Goal: Check status: Check status

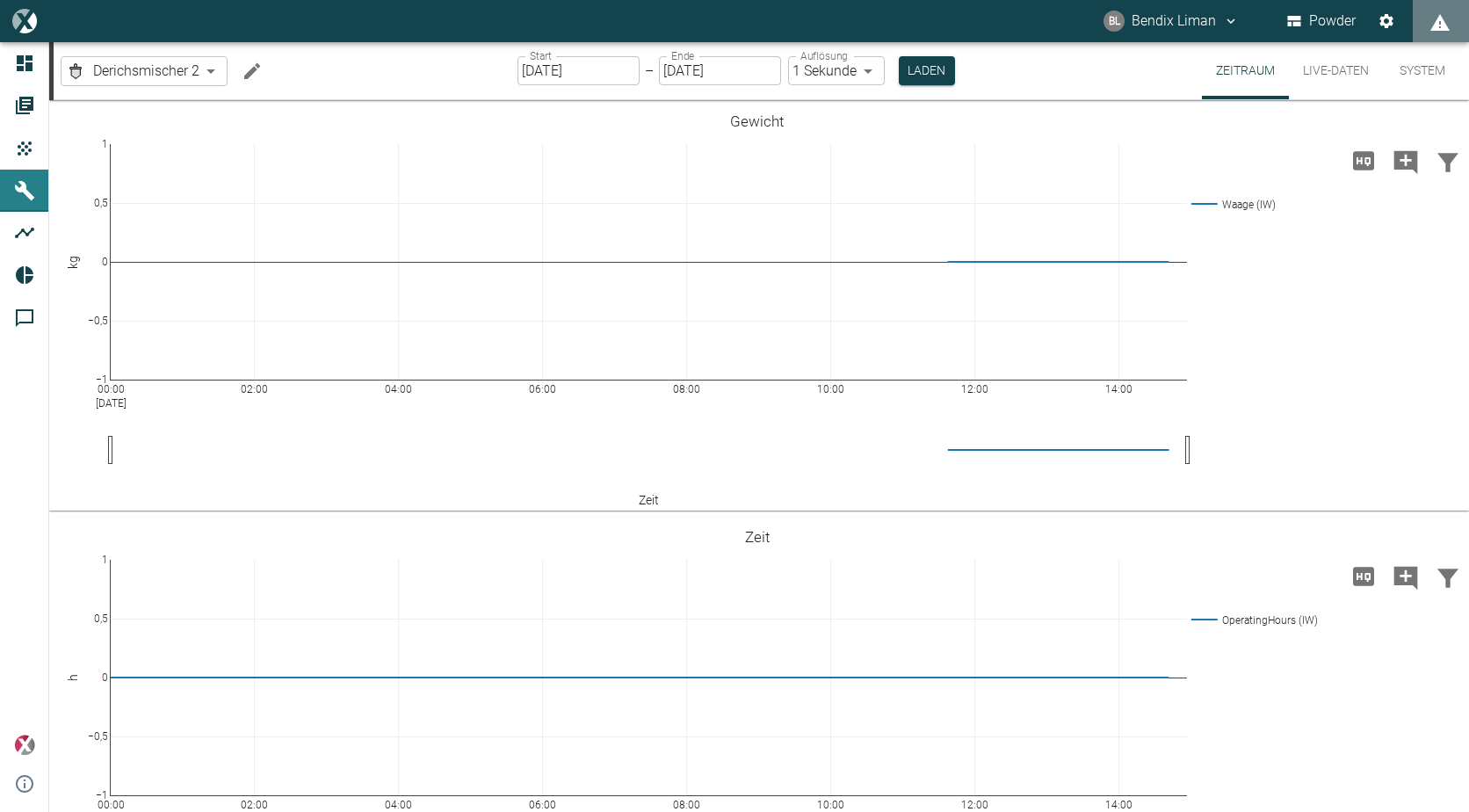
click at [1338, 73] on button "Live-Daten" at bounding box center [1336, 70] width 94 height 57
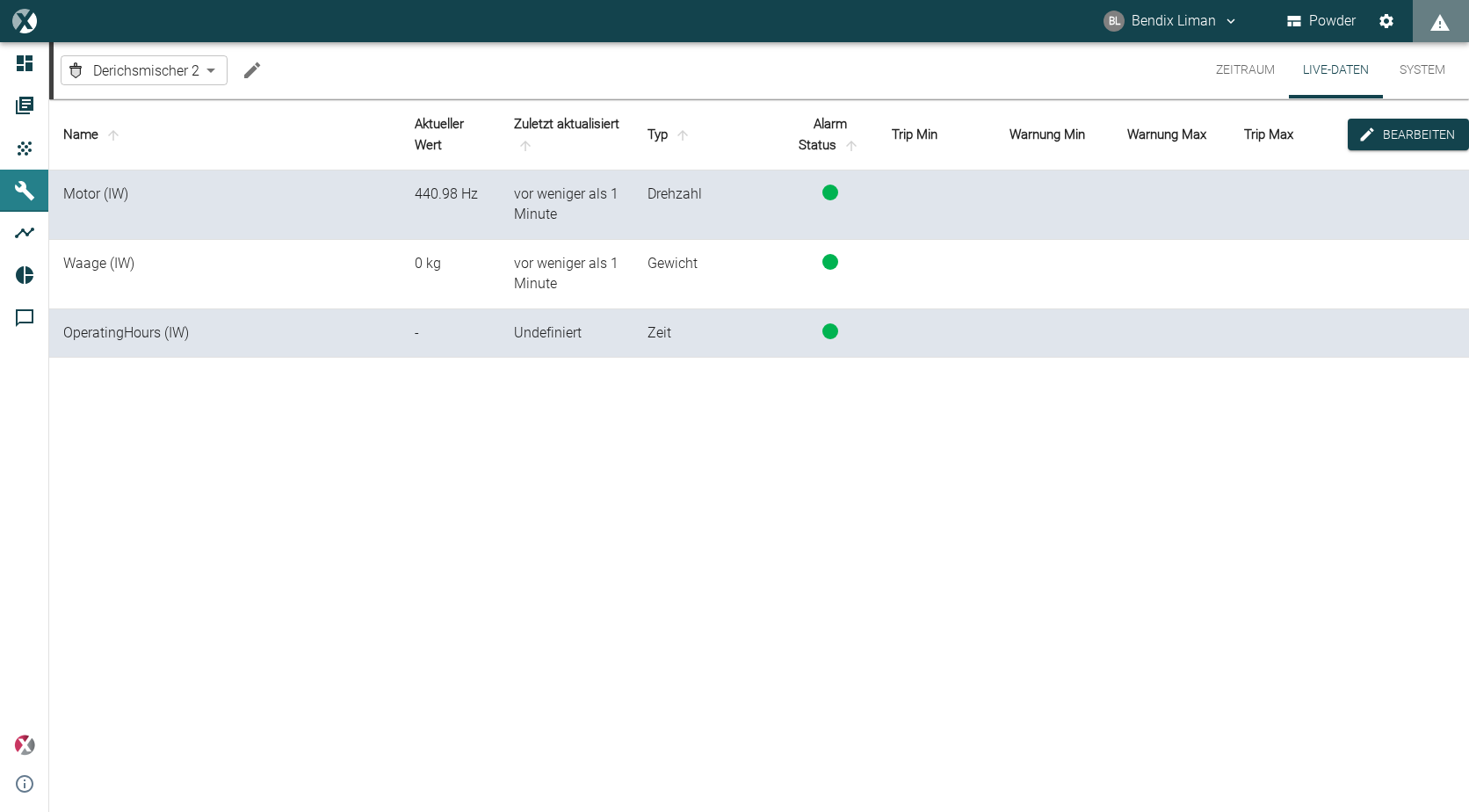
click at [1232, 63] on button "Zeitraum" at bounding box center [1245, 70] width 87 height 56
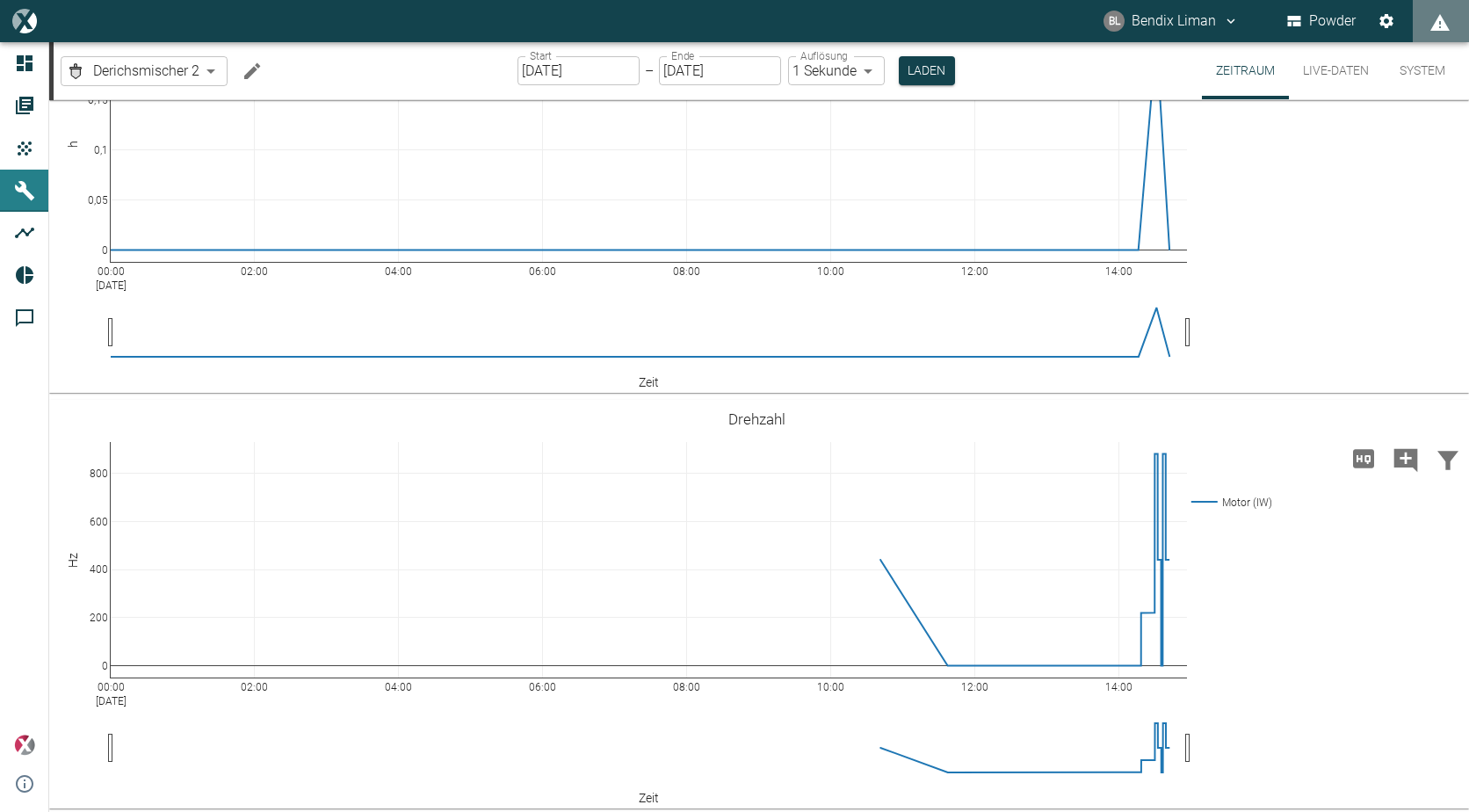
scroll to position [537, 0]
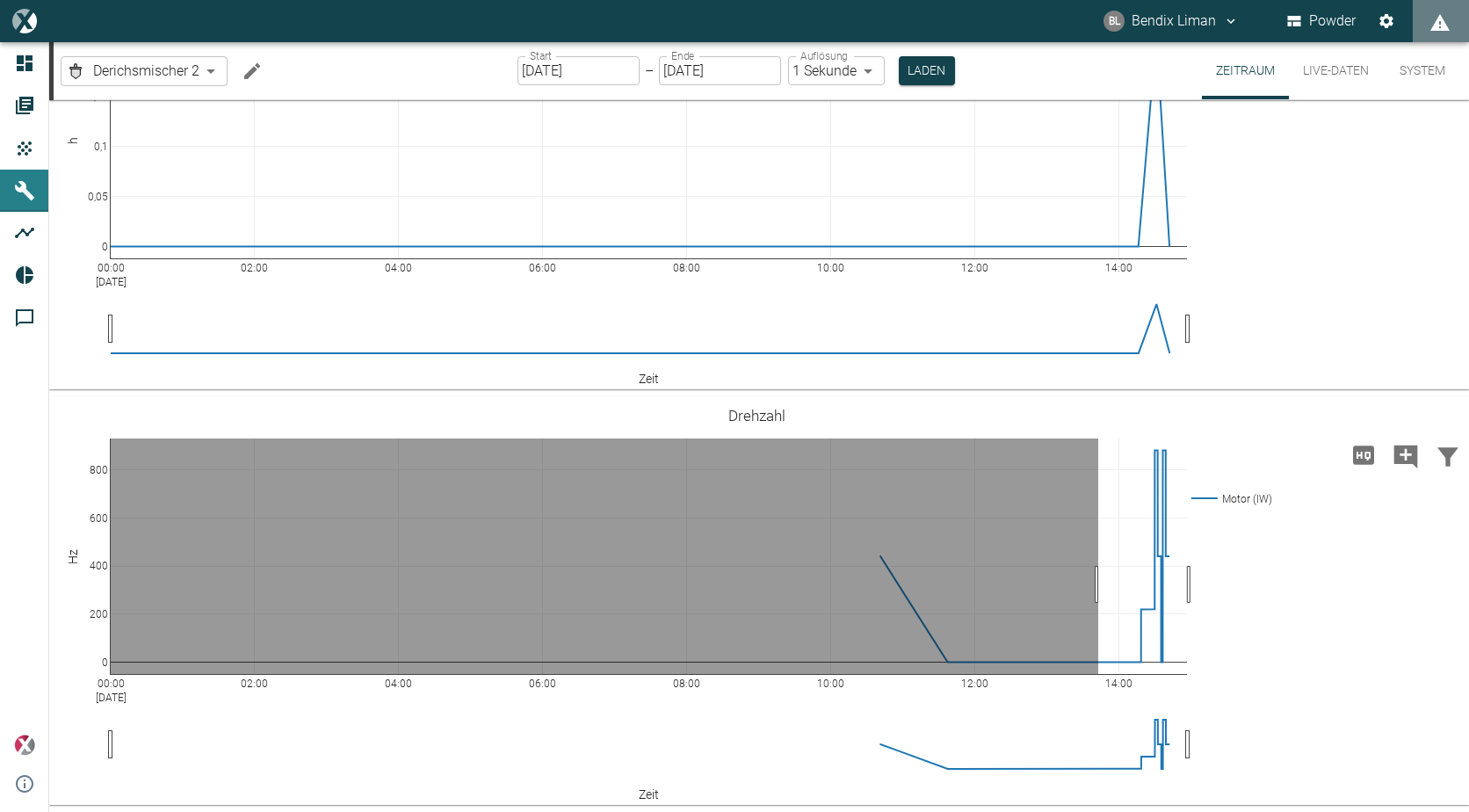
drag, startPoint x: 1099, startPoint y: 584, endPoint x: 1208, endPoint y: 590, distance: 109.2
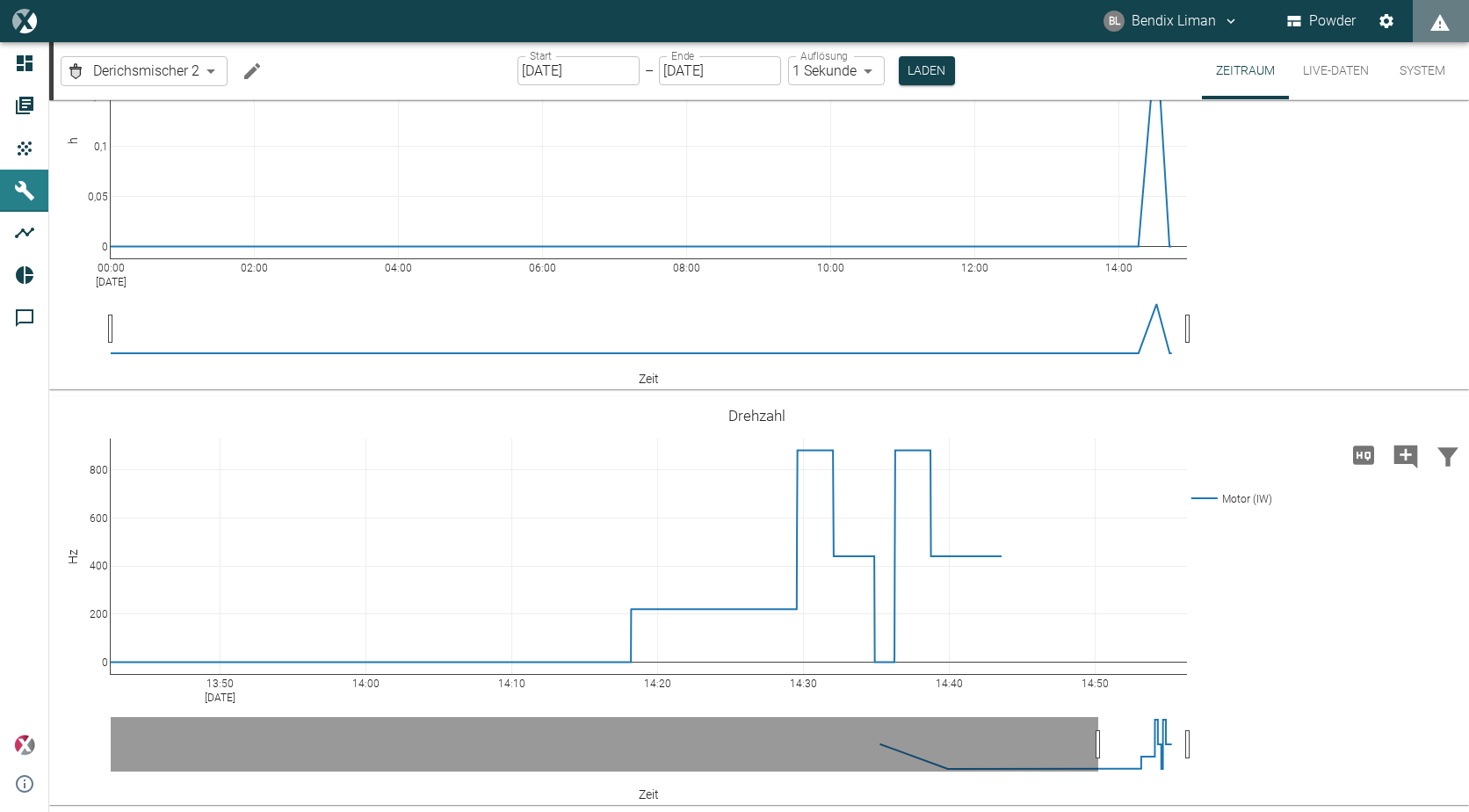
click at [1427, 80] on button "System" at bounding box center [1423, 70] width 79 height 57
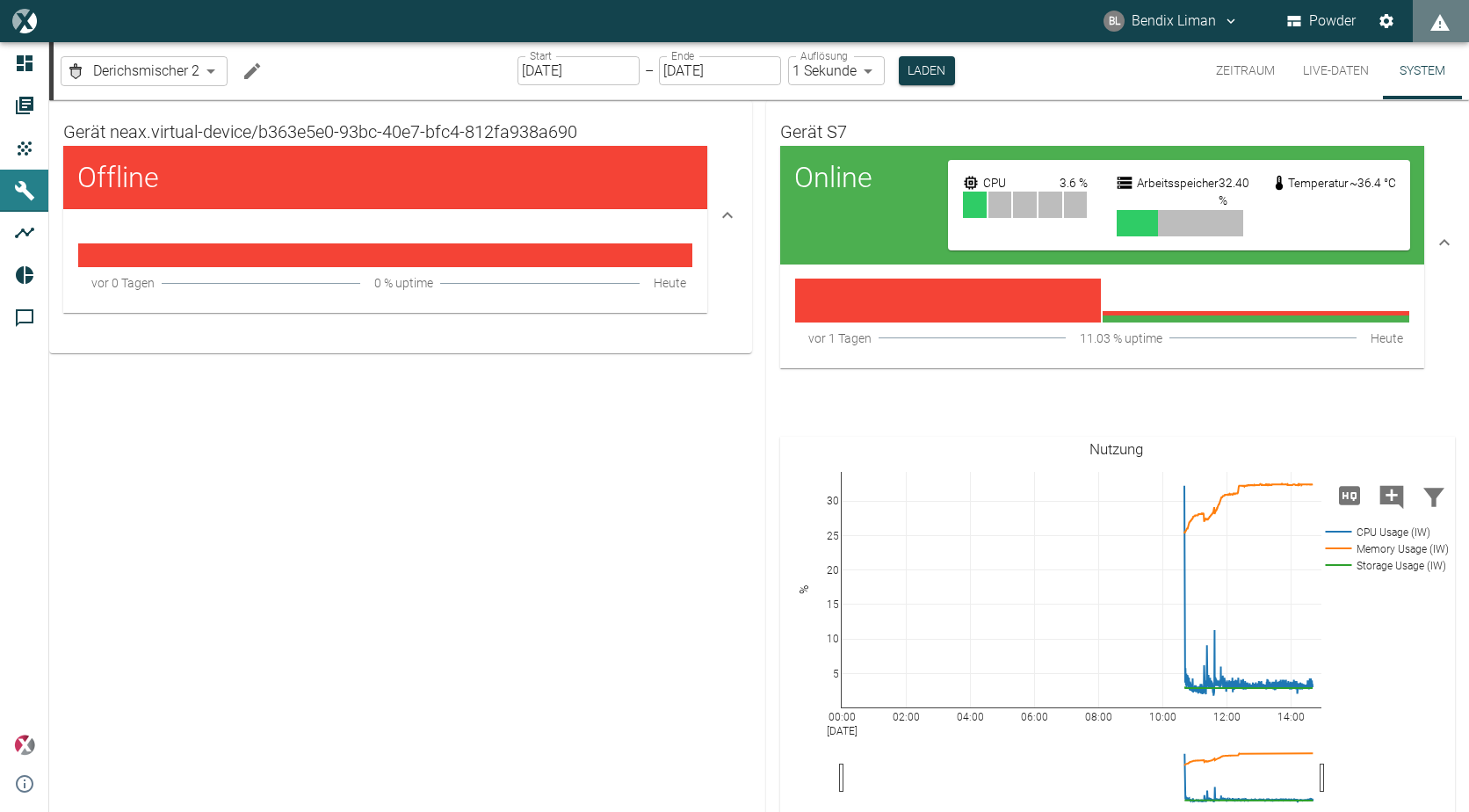
click at [737, 212] on div "Gerät neax.virtual-device/b363e5e0-93bc-40e7-bfc4-812fa938a690 Offline vor 0 Ta…" at bounding box center [401, 214] width 703 height 230
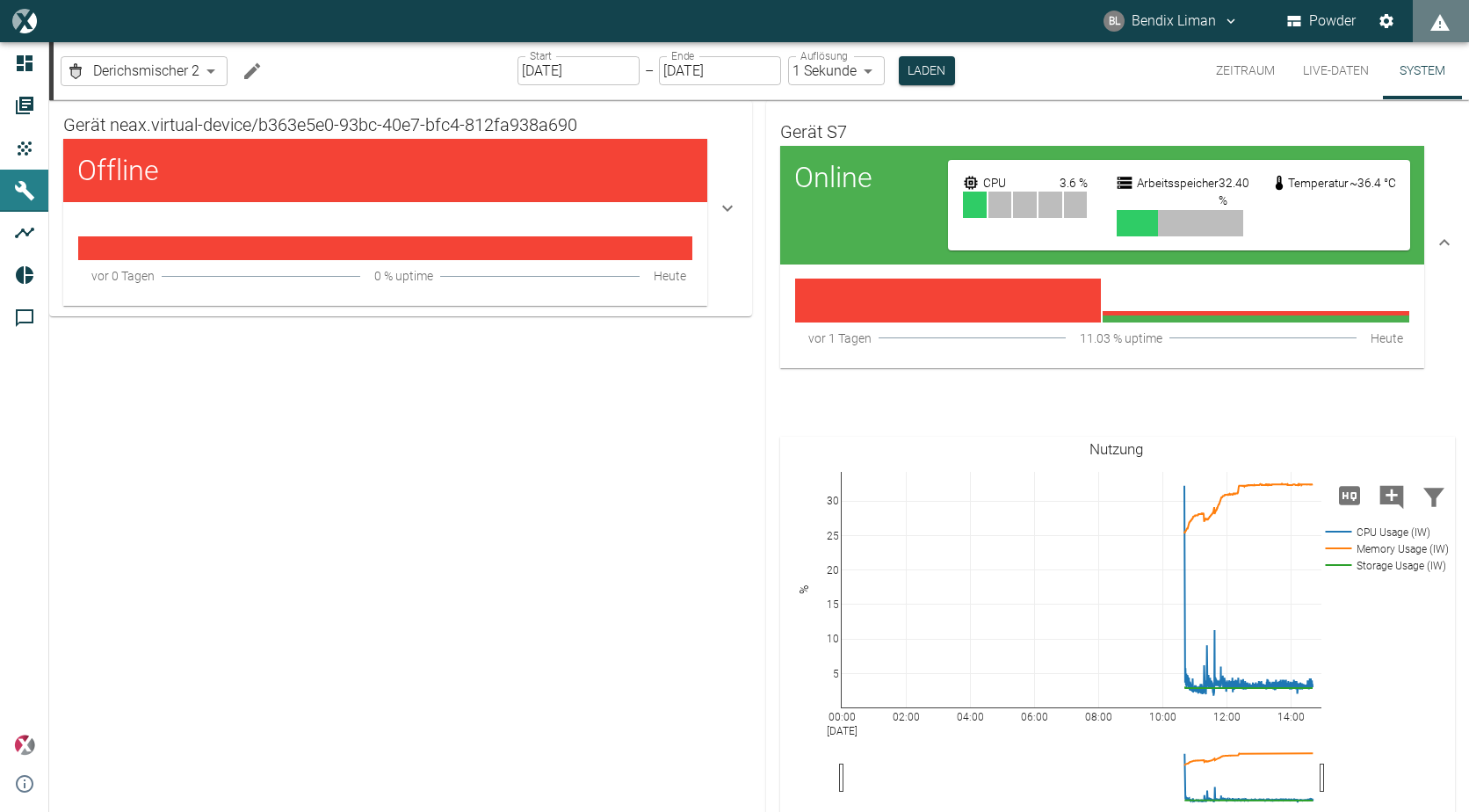
click at [737, 212] on div "Gerät neax.virtual-device/b363e5e0-93bc-40e7-bfc4-812fa938a690 Offline vor 0 Ta…" at bounding box center [401, 208] width 703 height 216
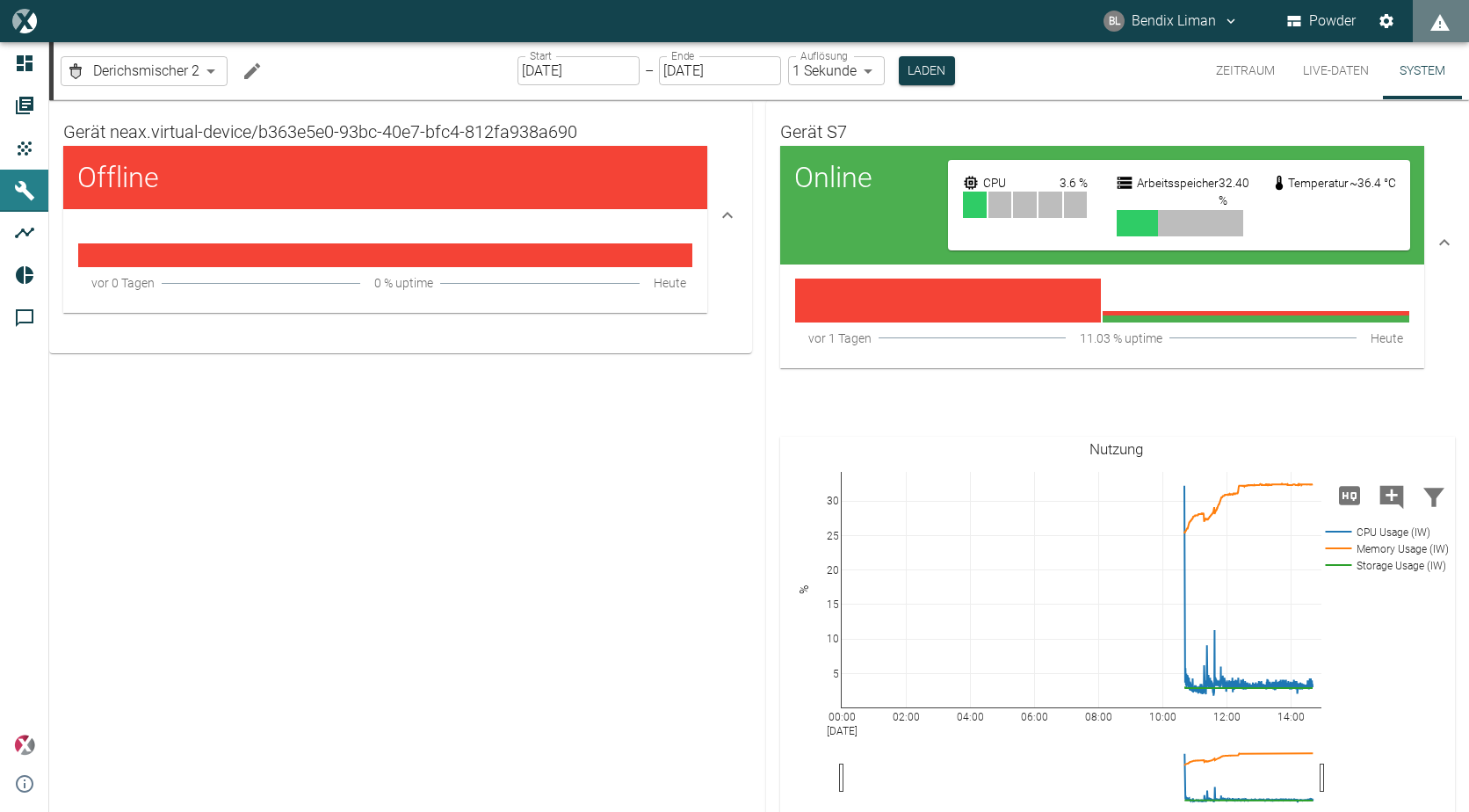
click at [1342, 69] on button "Live-Daten" at bounding box center [1336, 70] width 94 height 57
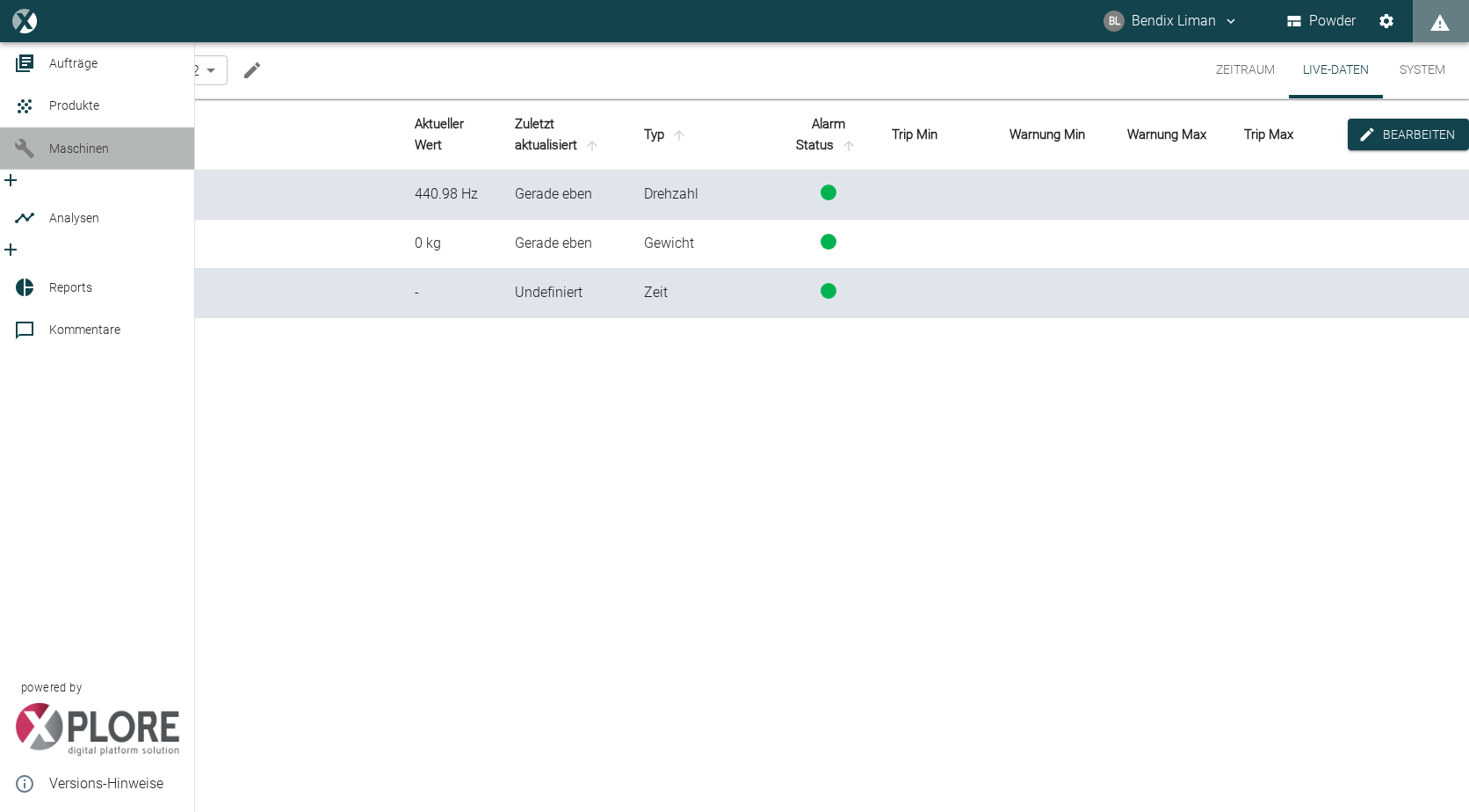
click at [27, 159] on icon at bounding box center [24, 148] width 21 height 21
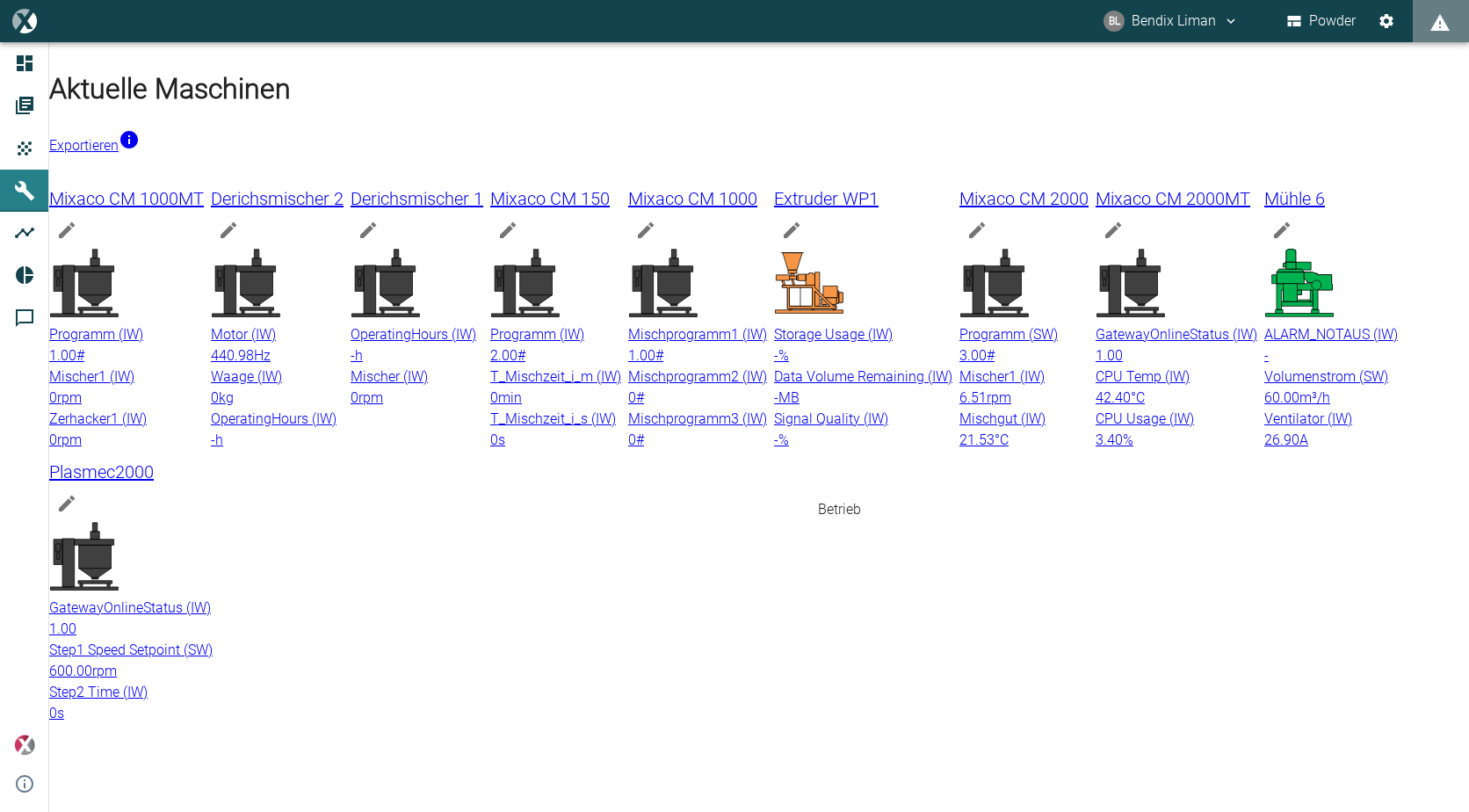
click at [960, 318] on icon at bounding box center [995, 283] width 70 height 70
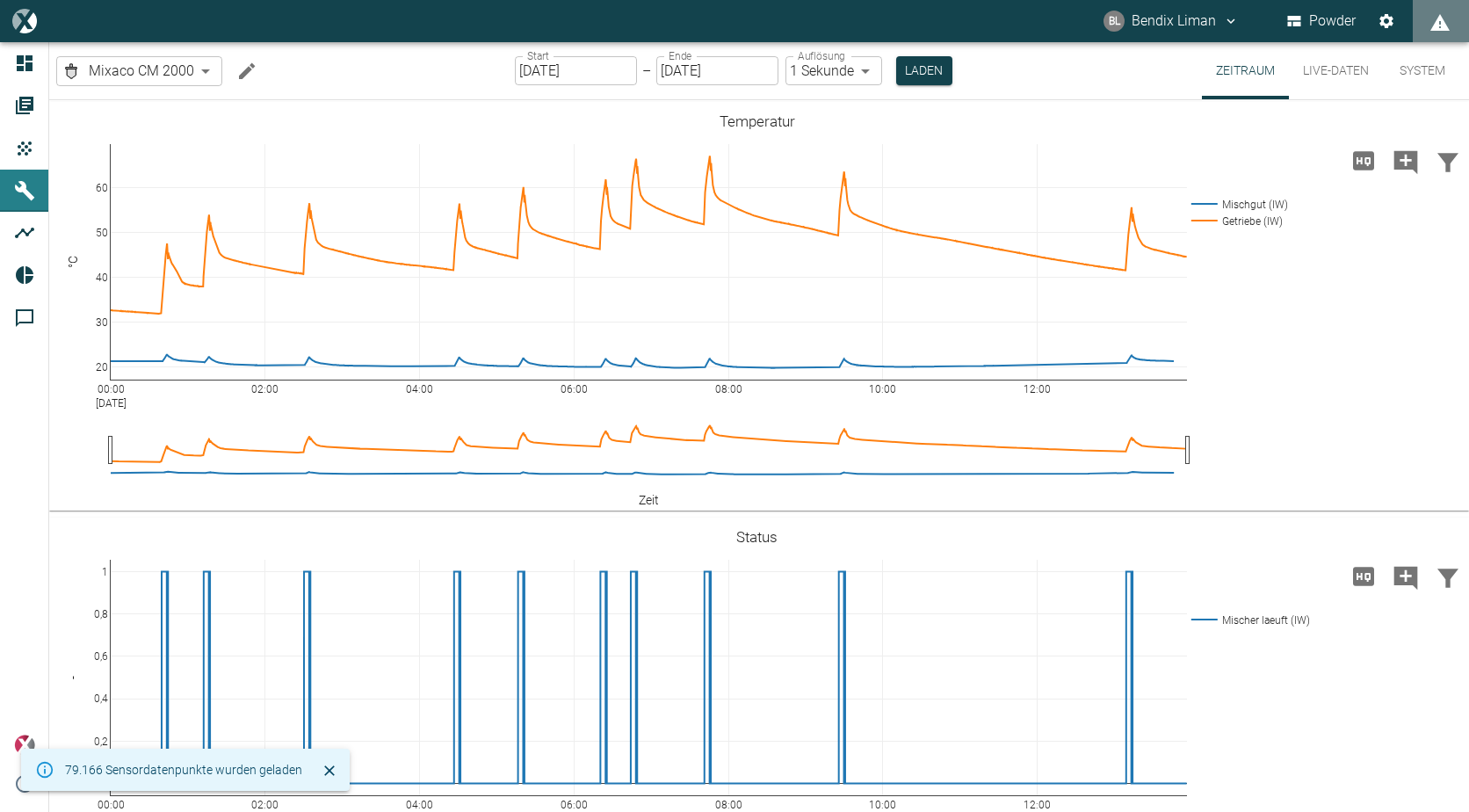
click at [1340, 69] on button "Live-Daten" at bounding box center [1336, 70] width 94 height 57
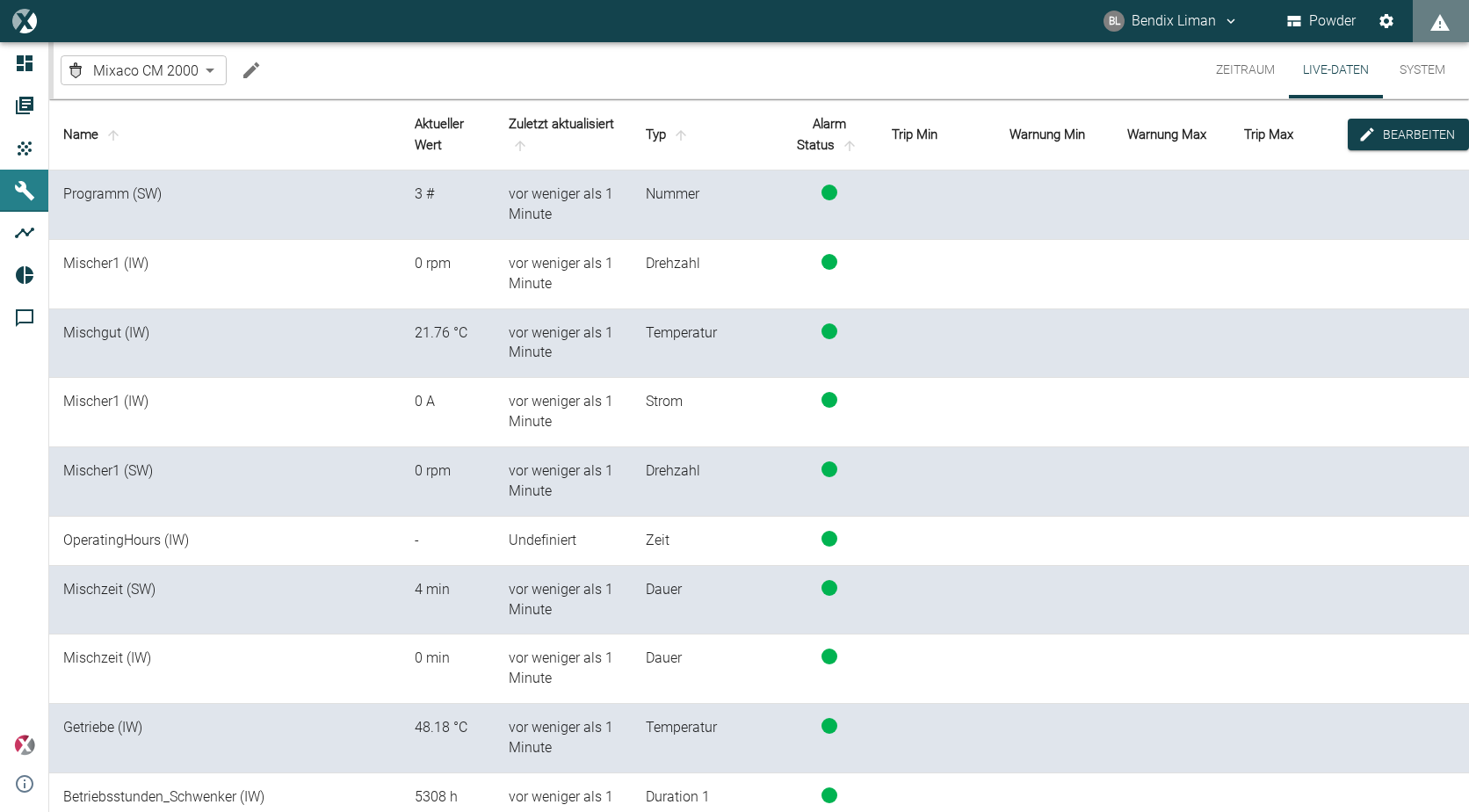
click at [178, 61] on body "[PERSON_NAME] Liman Powder Dashboard Aufträge Produkte Maschinen Analysen Repor…" at bounding box center [734, 406] width 1469 height 812
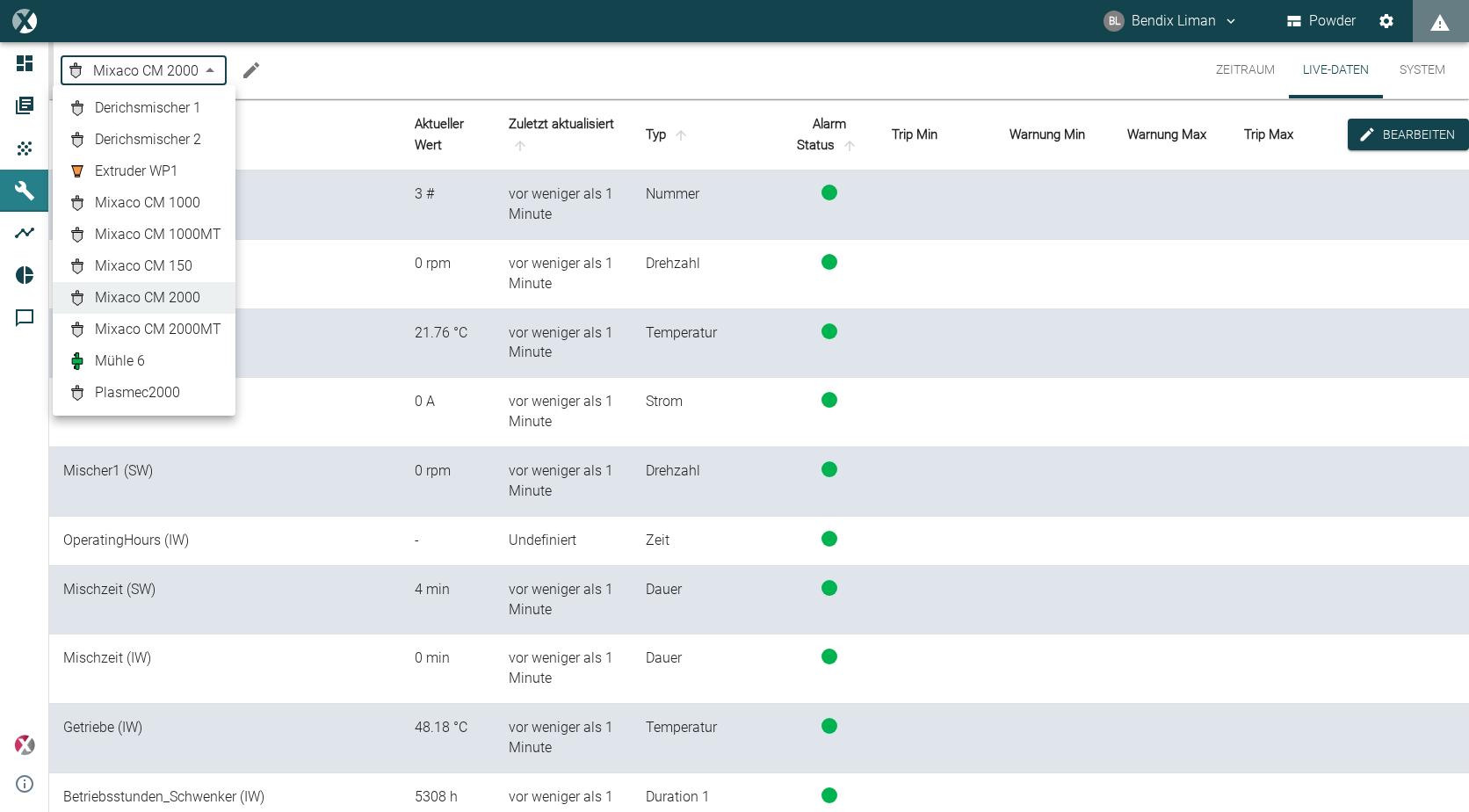
click at [174, 132] on span "Derichsmischer 2" at bounding box center [148, 139] width 106 height 21
type input "b363e5e0-93bc-40e7-bfc4-812fa938a690"
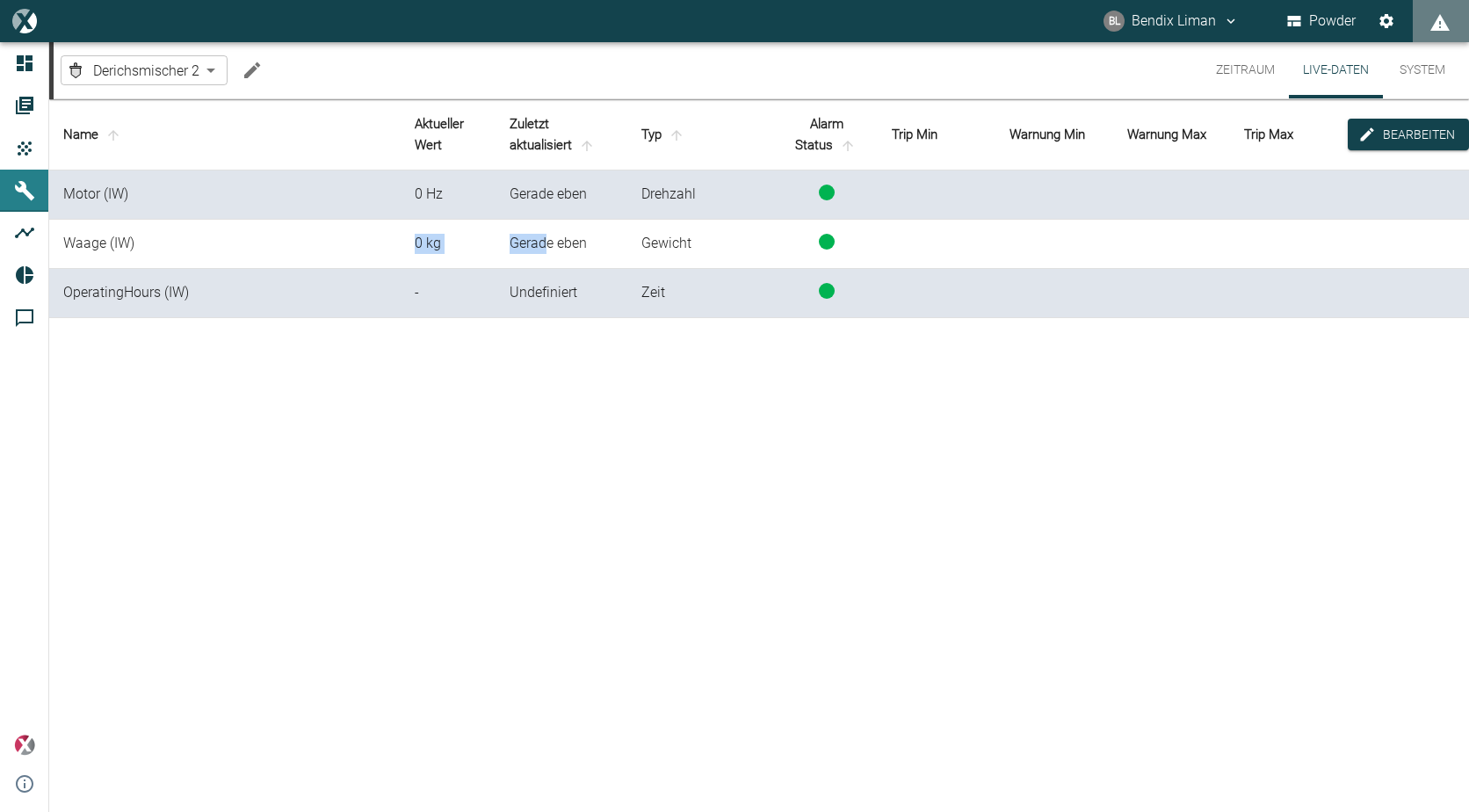
drag, startPoint x: 405, startPoint y: 241, endPoint x: 543, endPoint y: 245, distance: 138.1
click at [543, 245] on tr "[PERSON_NAME] (IW) 0 kg Gerade eben Gewicht" at bounding box center [760, 244] width 1420 height 50
click at [1265, 68] on button "Zeitraum" at bounding box center [1245, 70] width 87 height 56
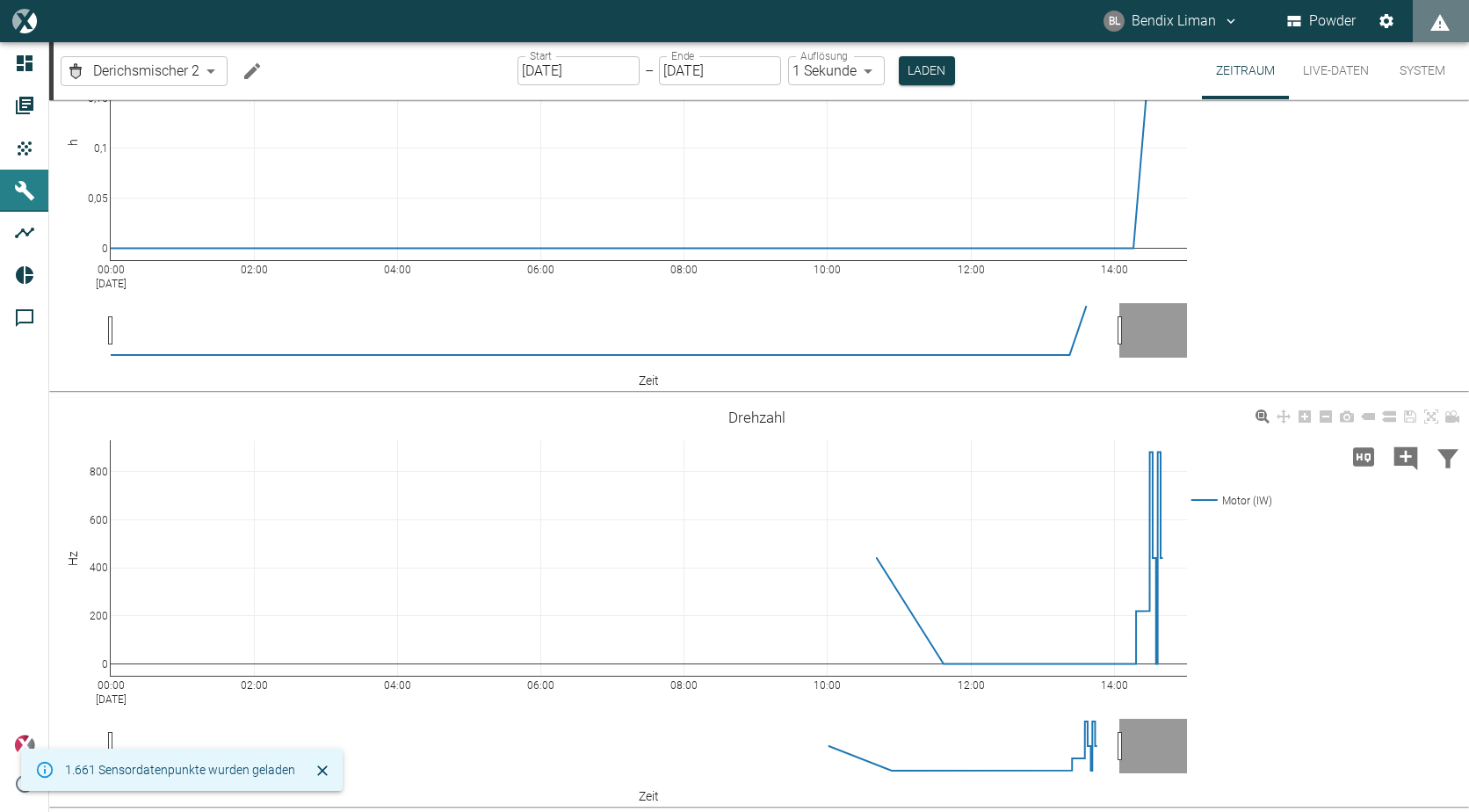
scroll to position [537, 0]
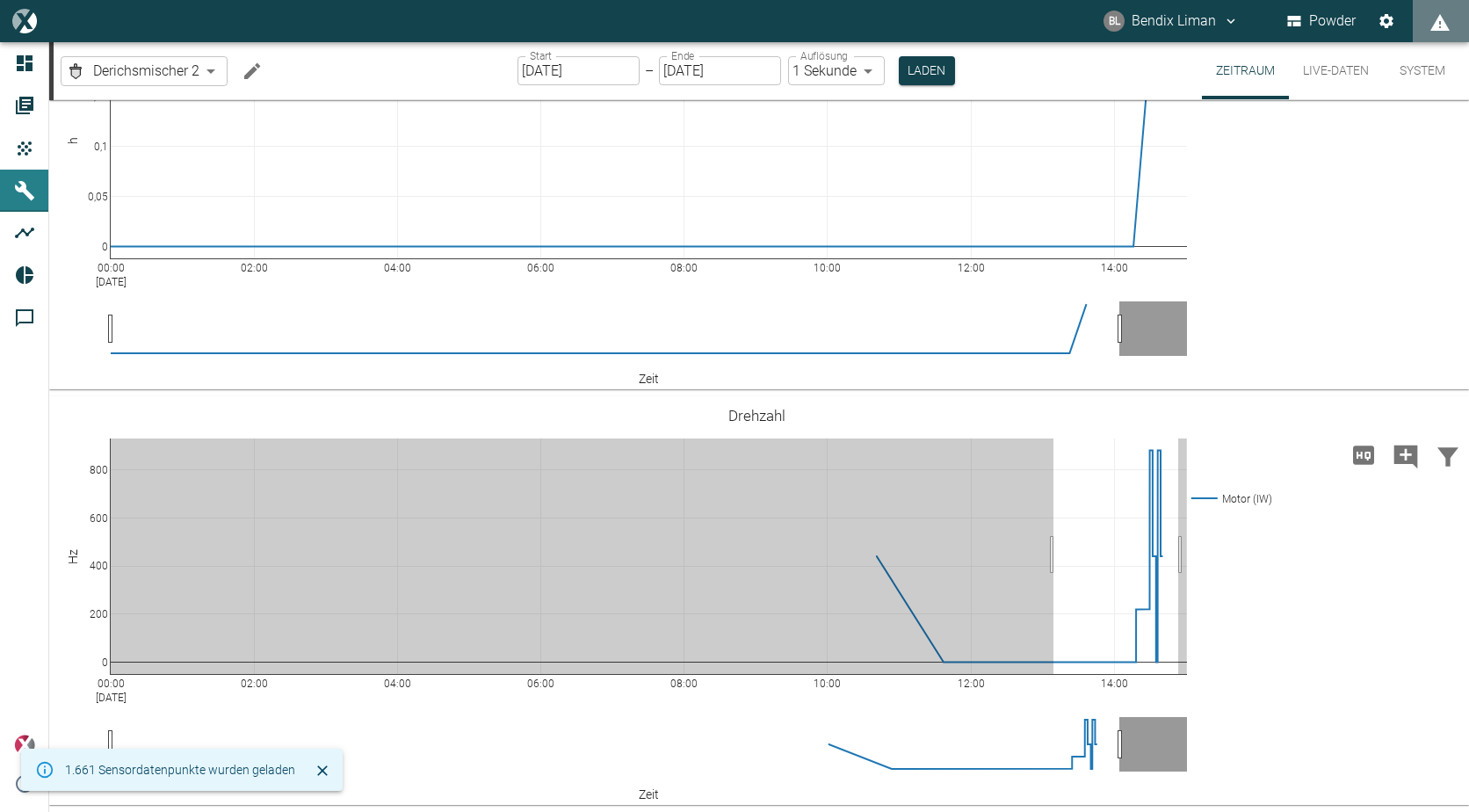
drag, startPoint x: 1054, startPoint y: 554, endPoint x: 1189, endPoint y: 558, distance: 135.1
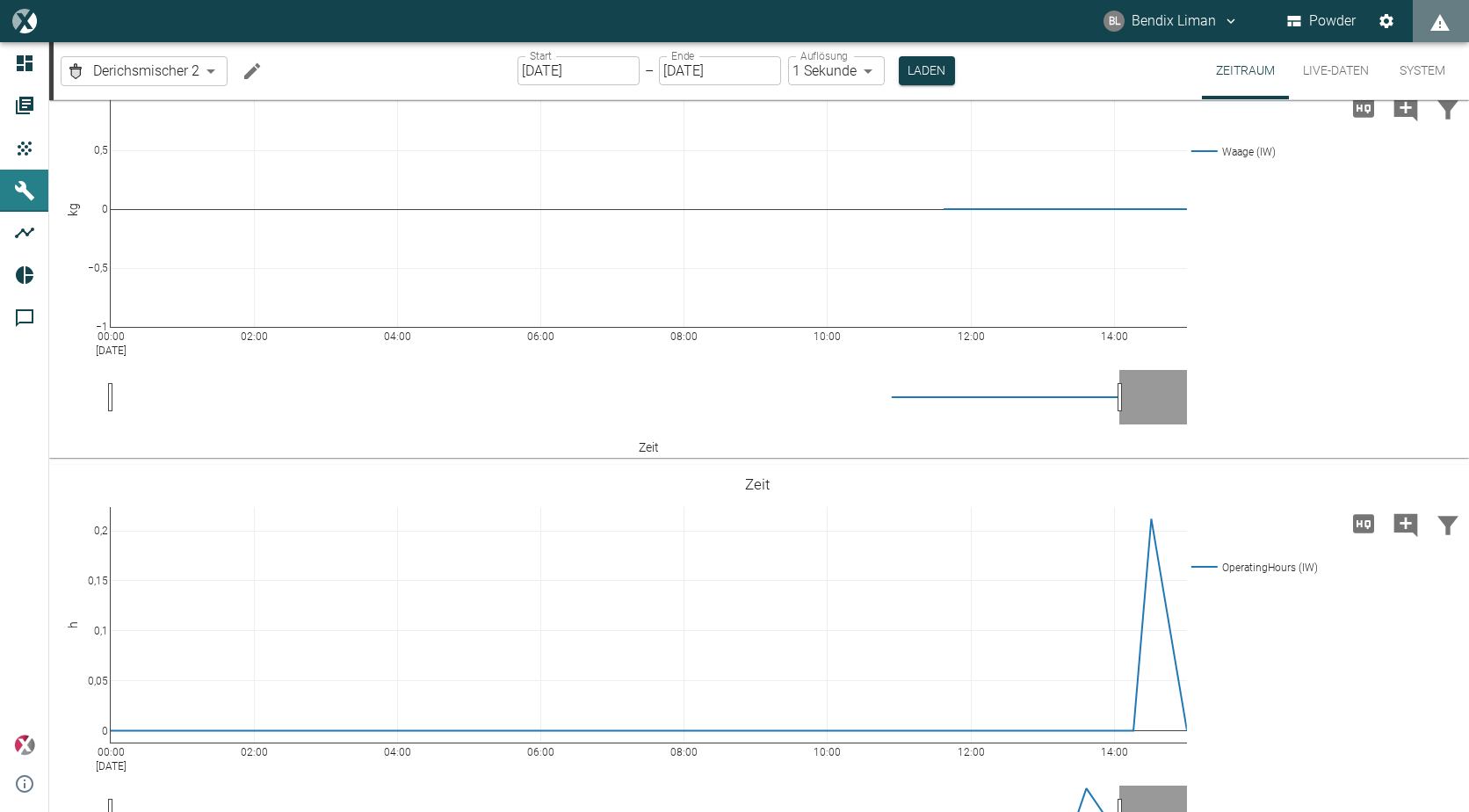
scroll to position [0, 0]
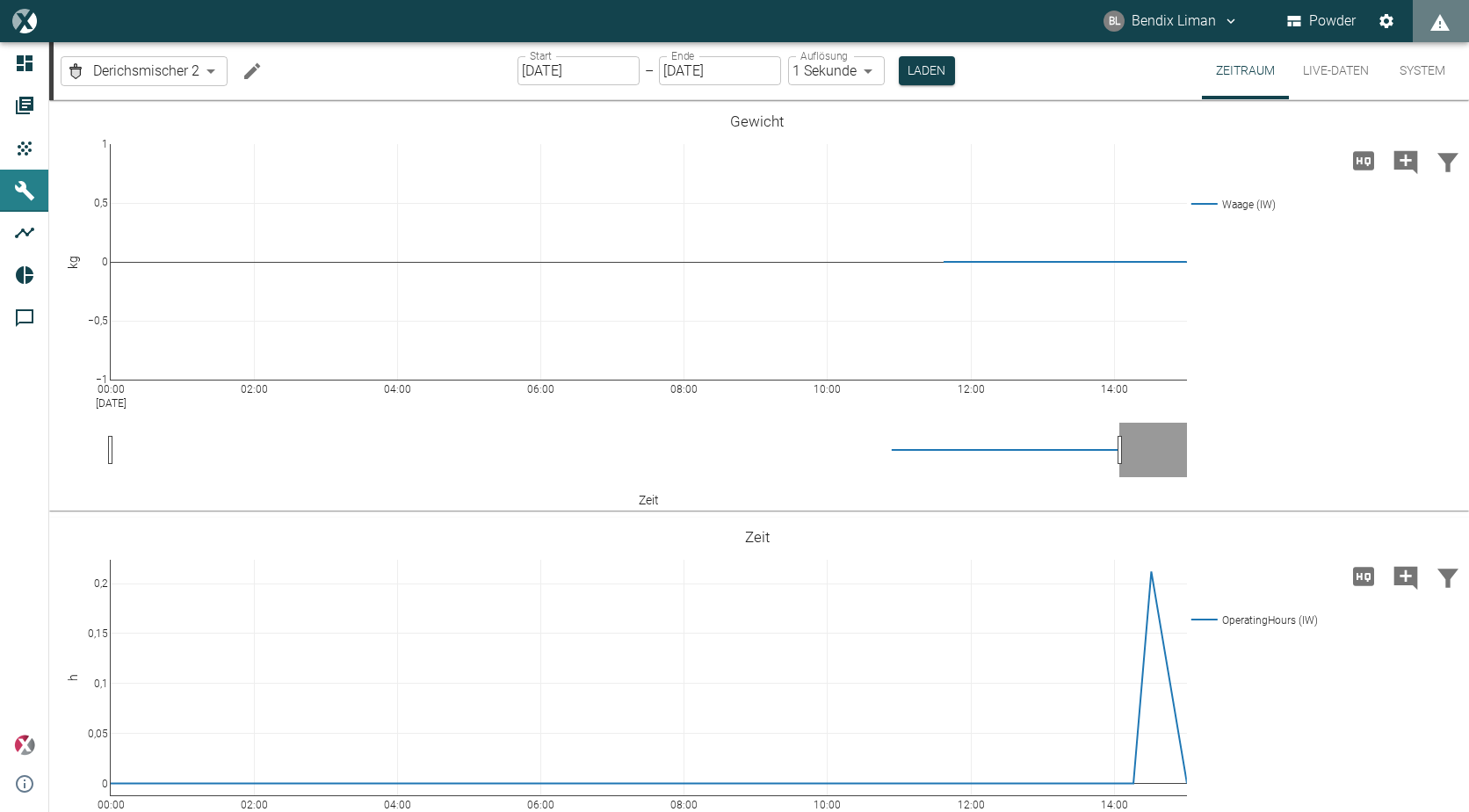
click at [1328, 65] on button "Live-Daten" at bounding box center [1336, 70] width 94 height 57
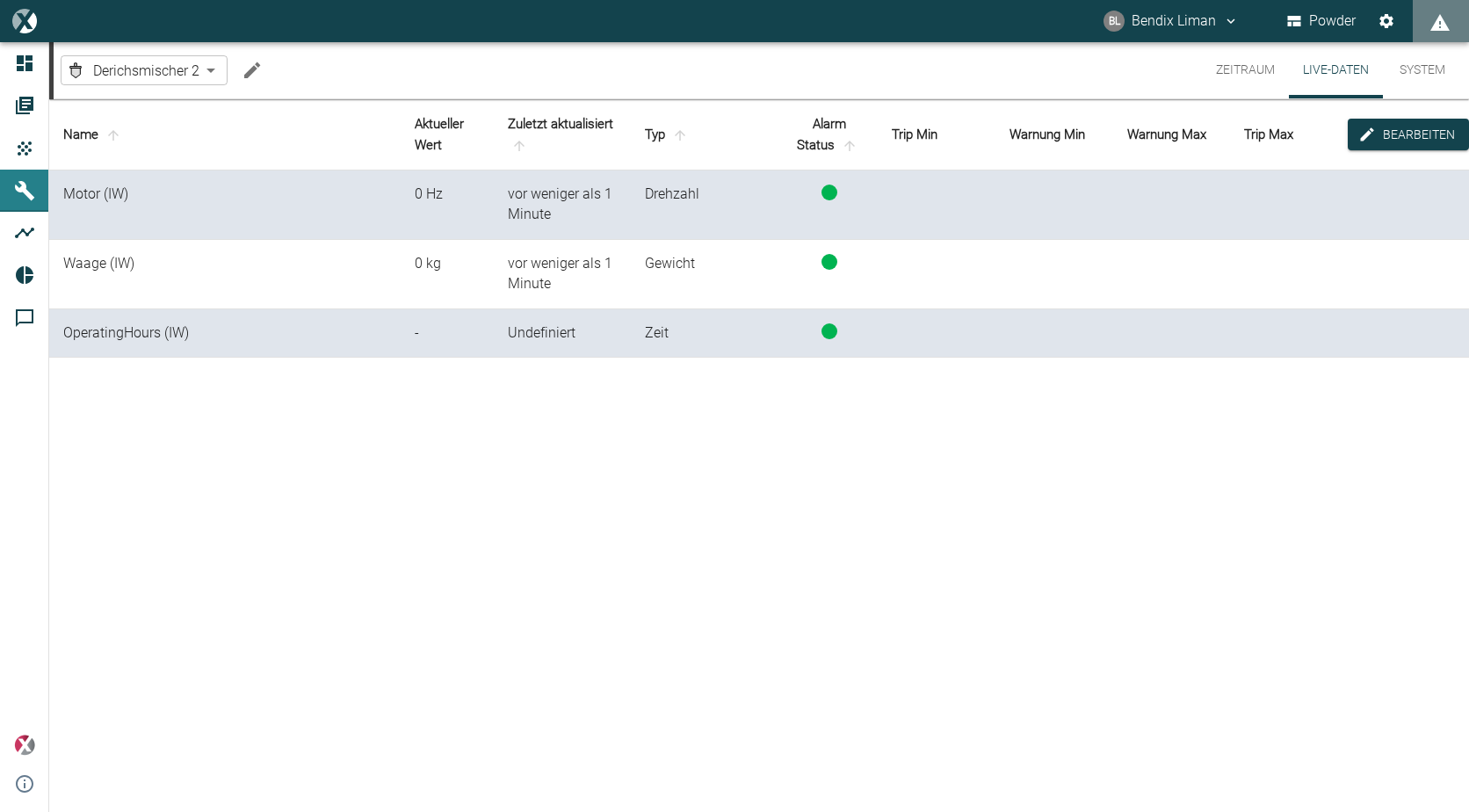
click at [252, 63] on icon "Machine bearbeiten" at bounding box center [251, 69] width 21 height 21
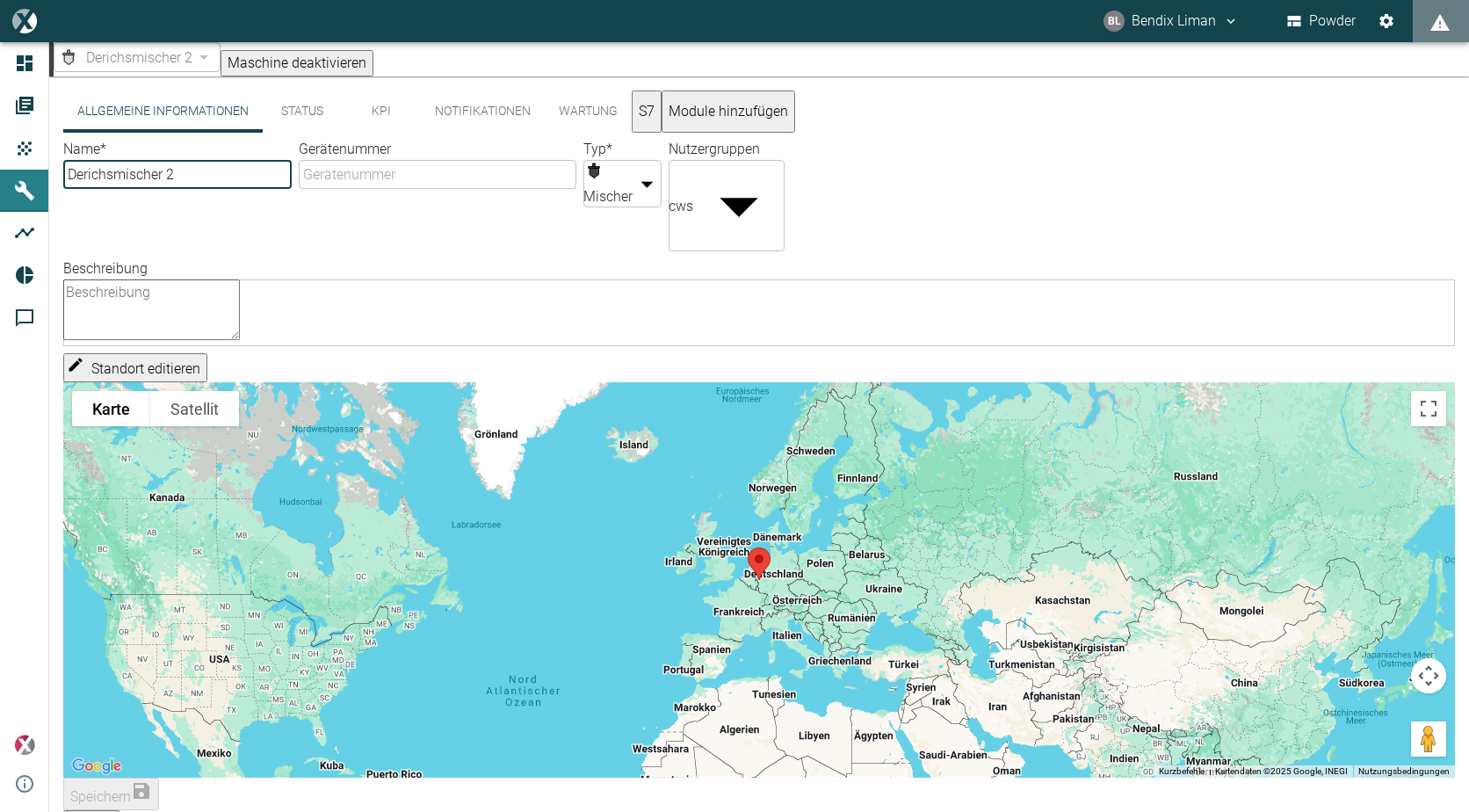
click at [662, 124] on button "S7" at bounding box center [646, 111] width 30 height 42
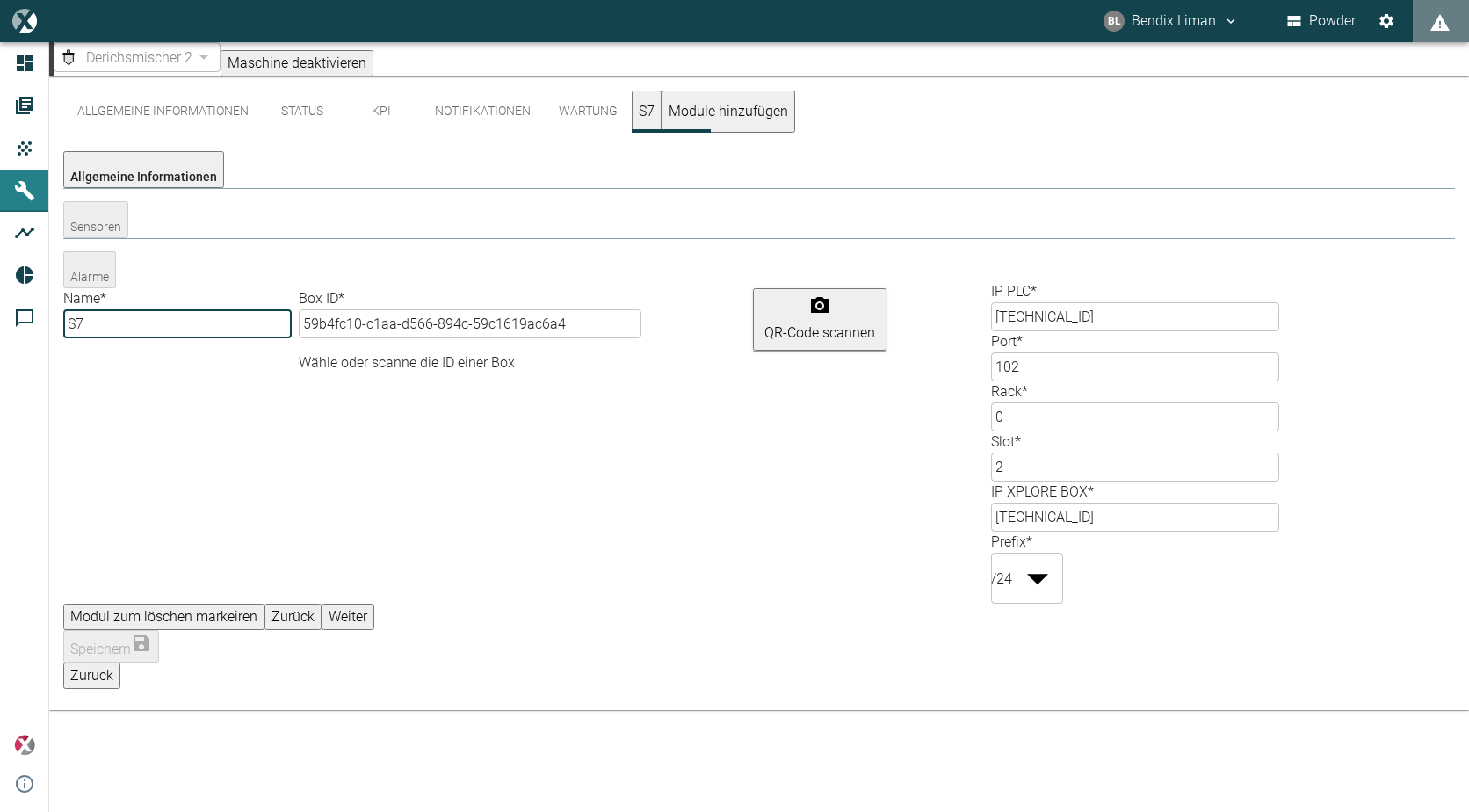
click at [374, 604] on button "Weiter" at bounding box center [348, 616] width 52 height 26
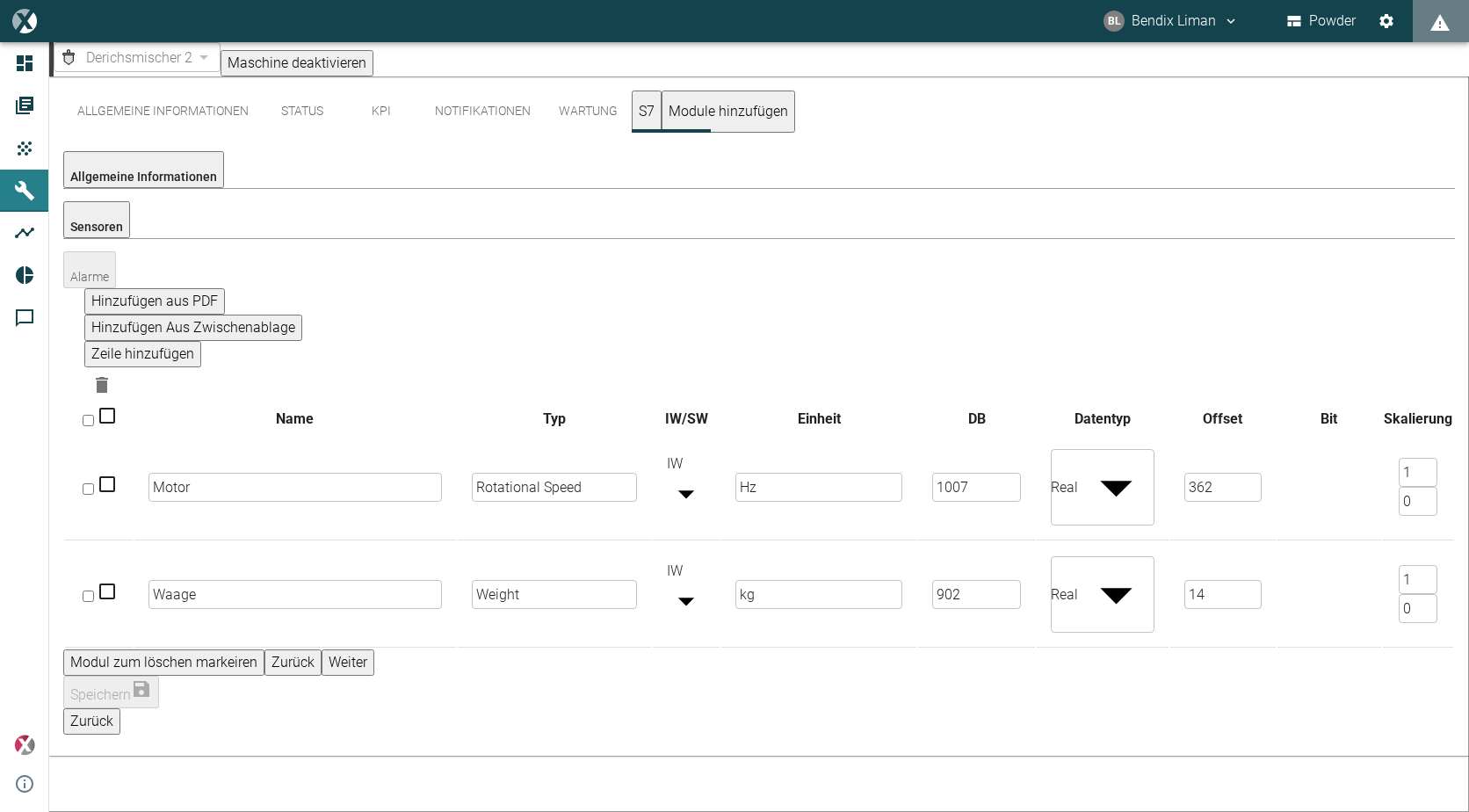
click at [967, 579] on input "902" at bounding box center [976, 594] width 89 height 29
type input "908"
click at [1198, 579] on input "14" at bounding box center [1222, 594] width 77 height 29
type input "150"
click at [159, 676] on button "Speichern" at bounding box center [111, 692] width 96 height 32
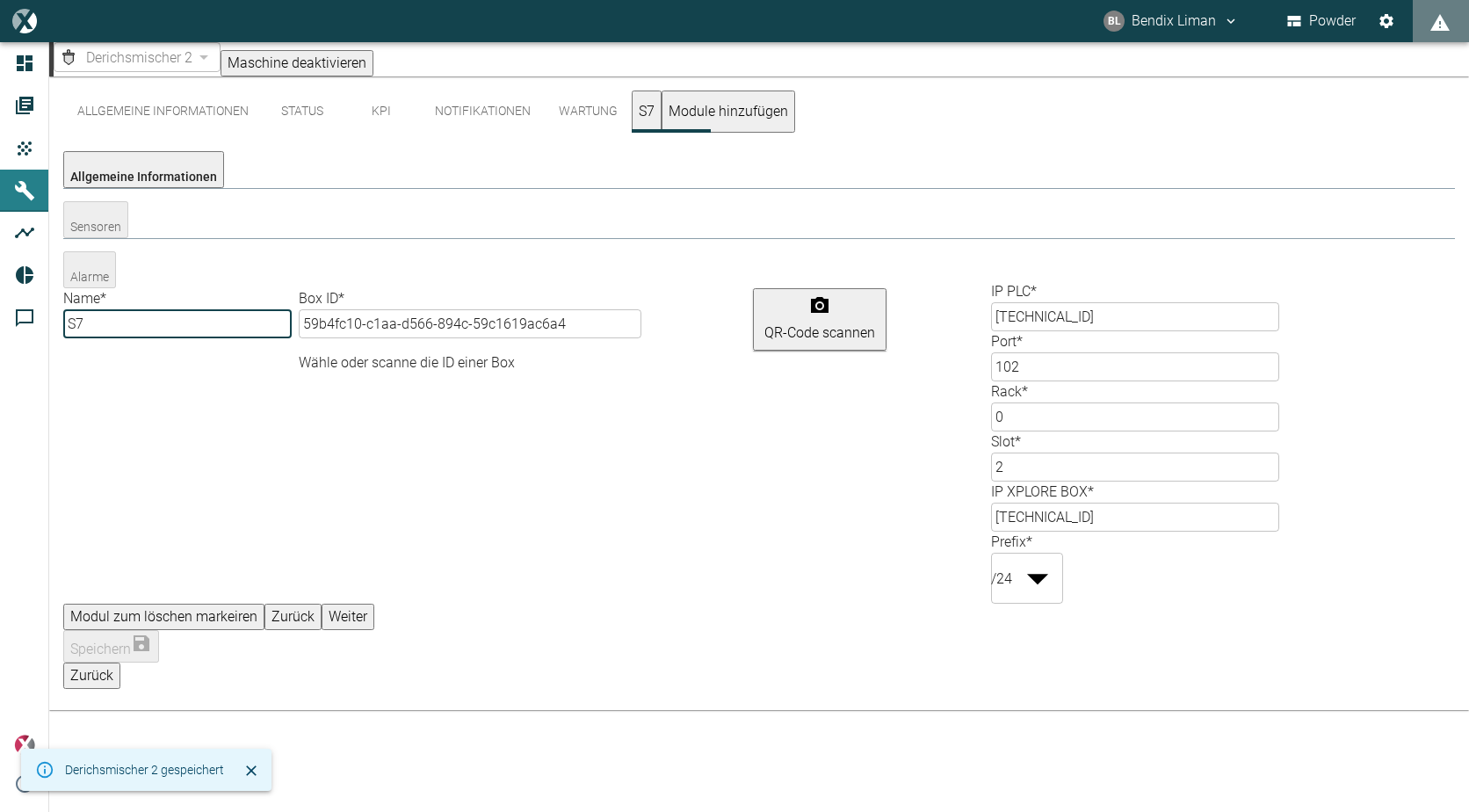
click at [121, 662] on button "Zurück" at bounding box center [91, 675] width 57 height 26
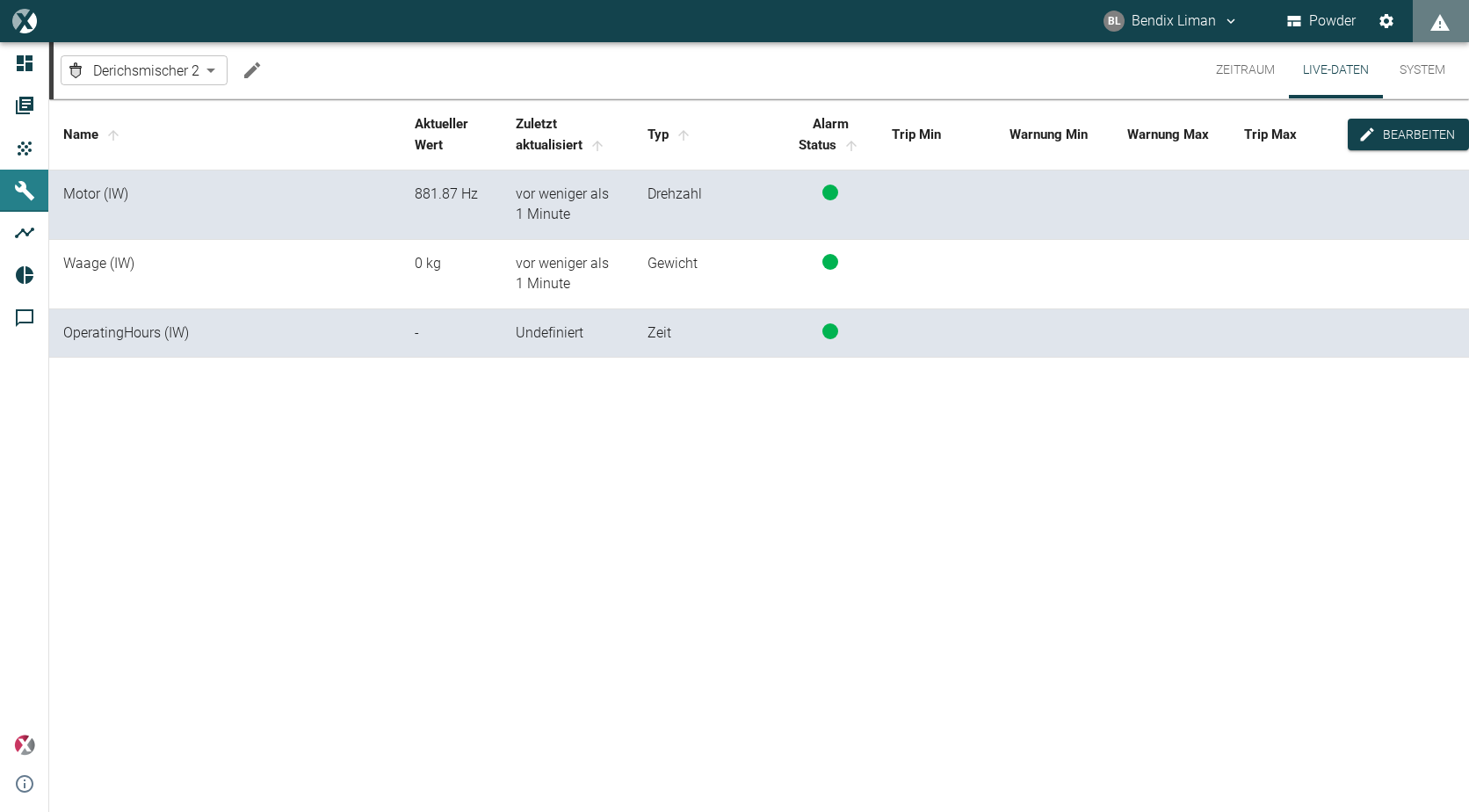
click at [1255, 78] on button "Zeitraum" at bounding box center [1245, 70] width 87 height 56
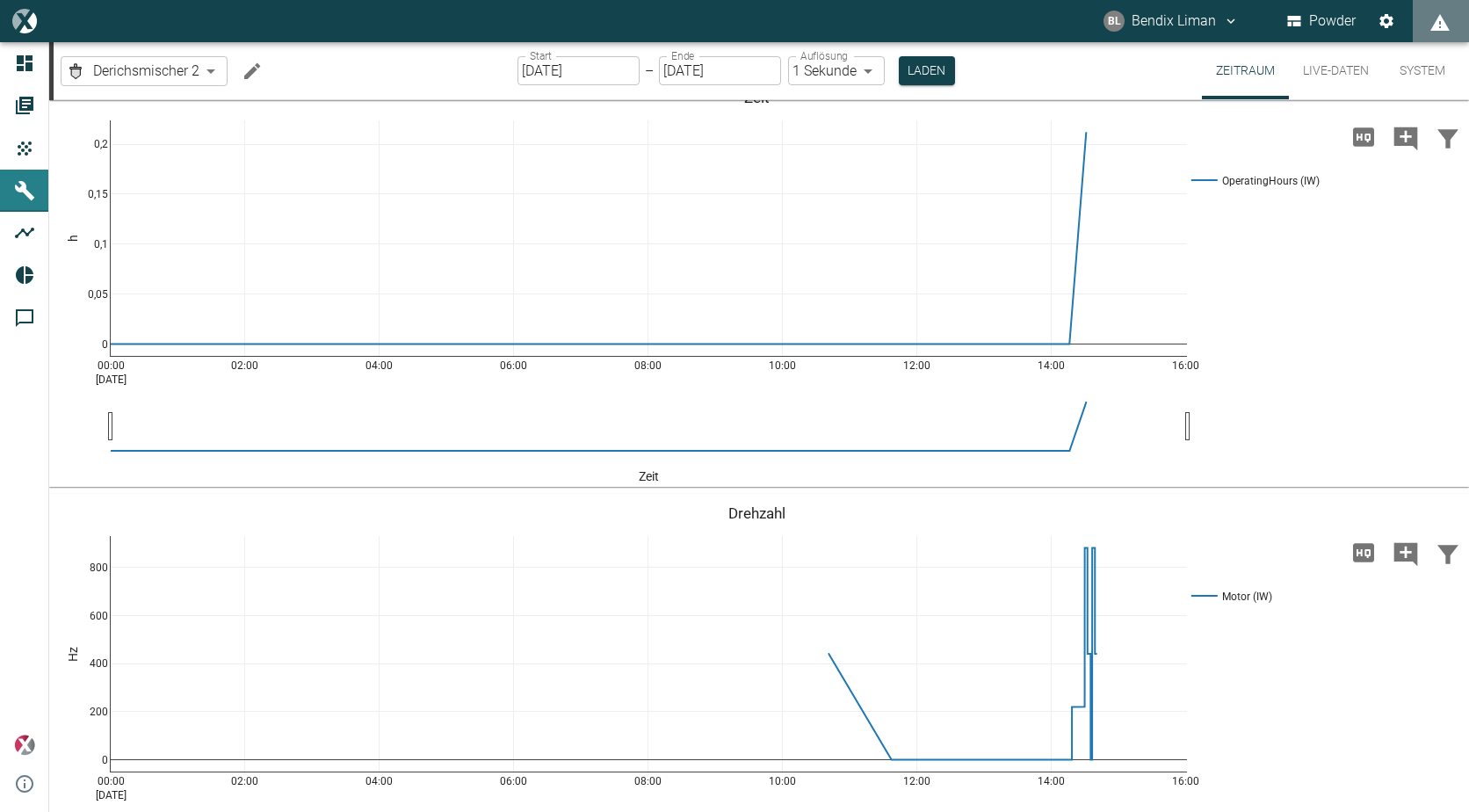
scroll to position [527, 0]
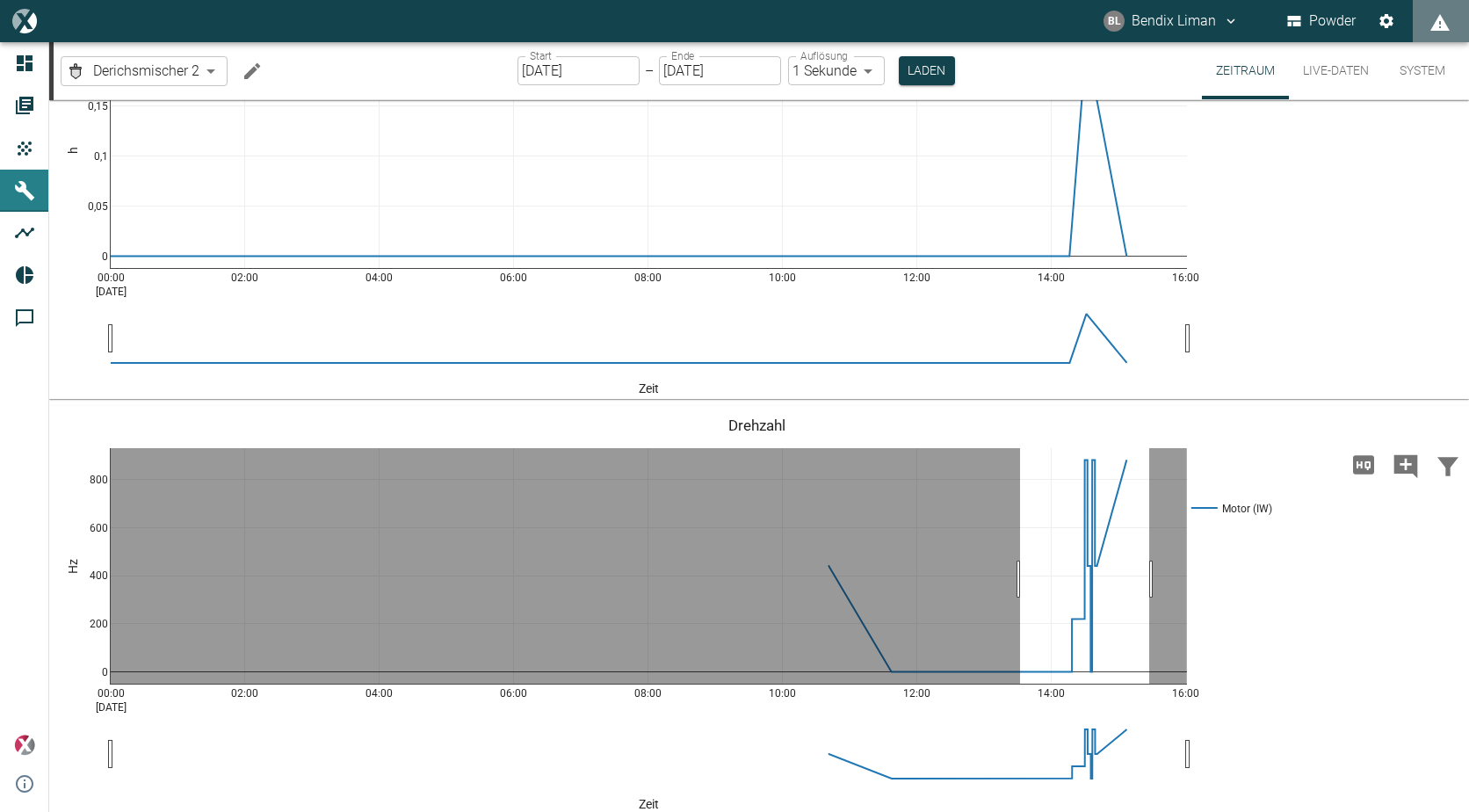
drag, startPoint x: 1020, startPoint y: 579, endPoint x: 1149, endPoint y: 588, distance: 129.3
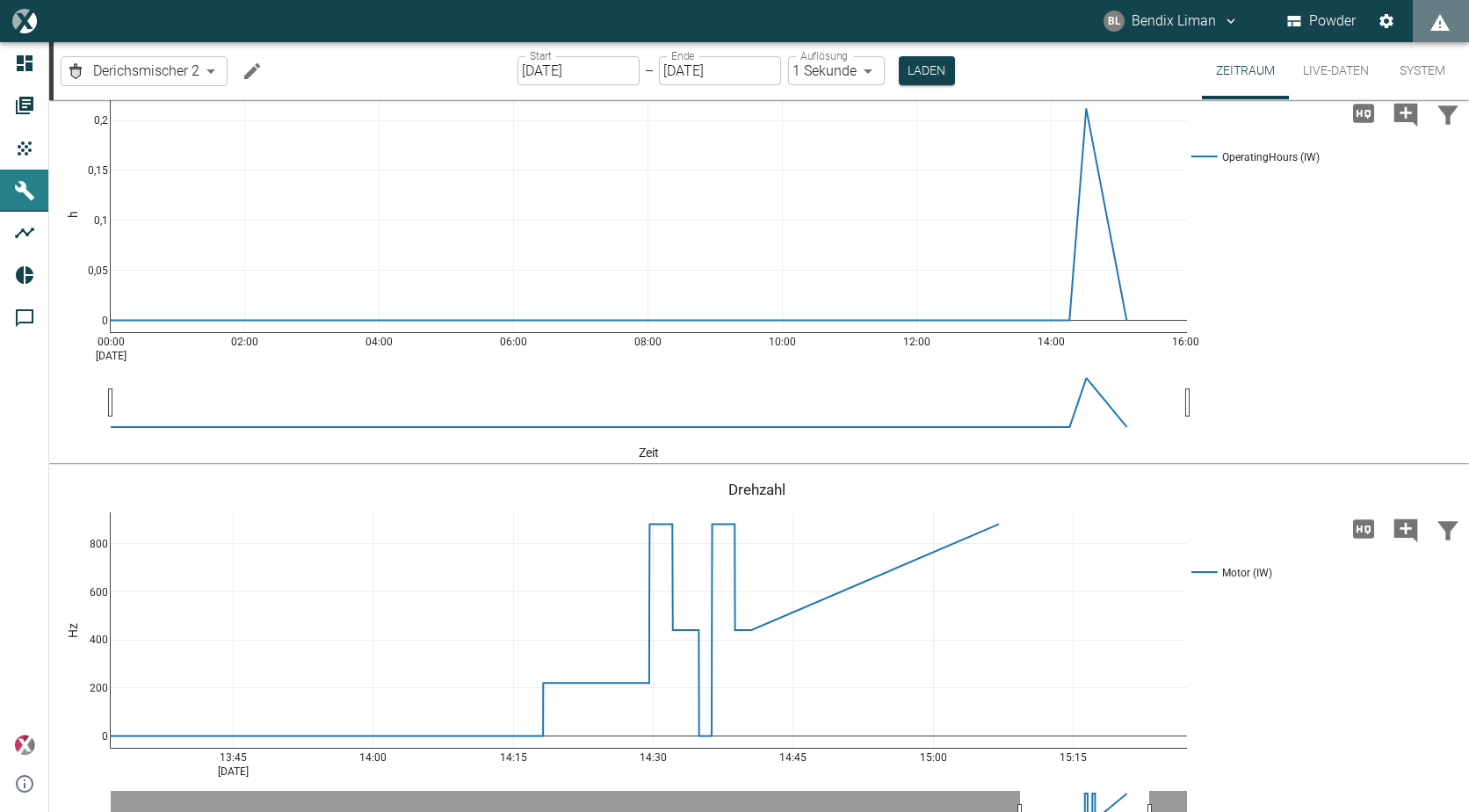
scroll to position [439, 0]
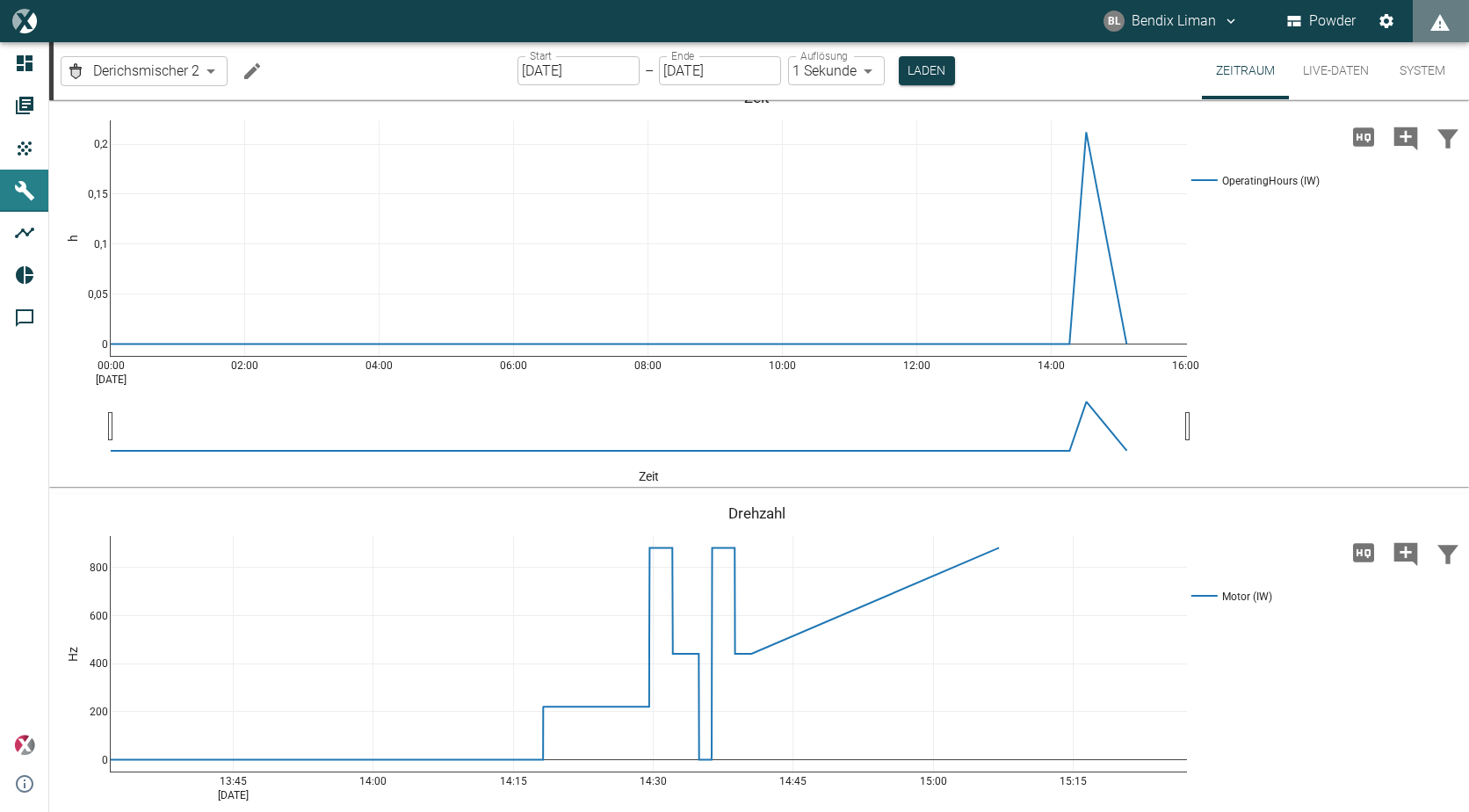
click at [1324, 66] on button "Live-Daten" at bounding box center [1336, 70] width 94 height 57
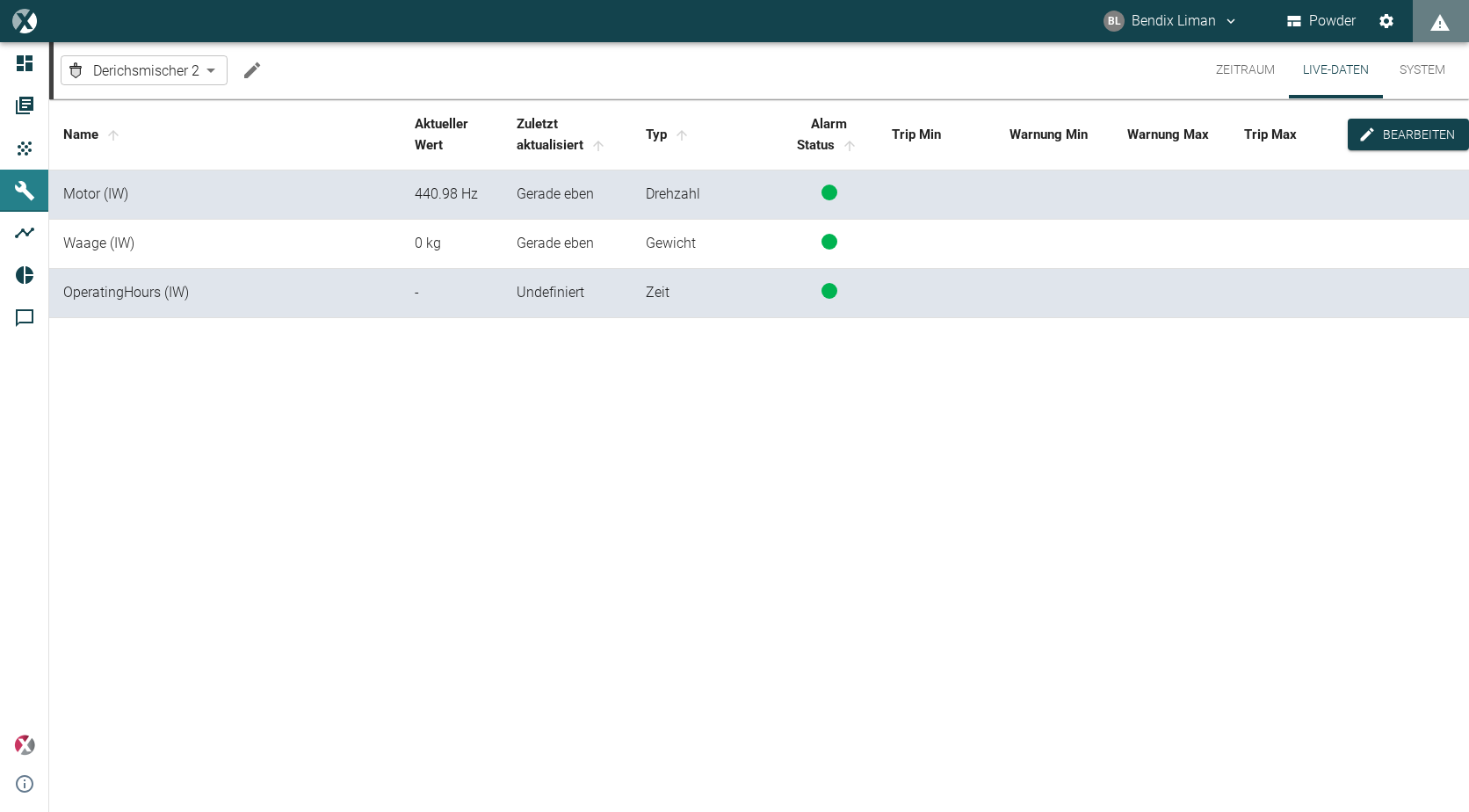
click at [1242, 78] on button "Zeitraum" at bounding box center [1245, 70] width 87 height 56
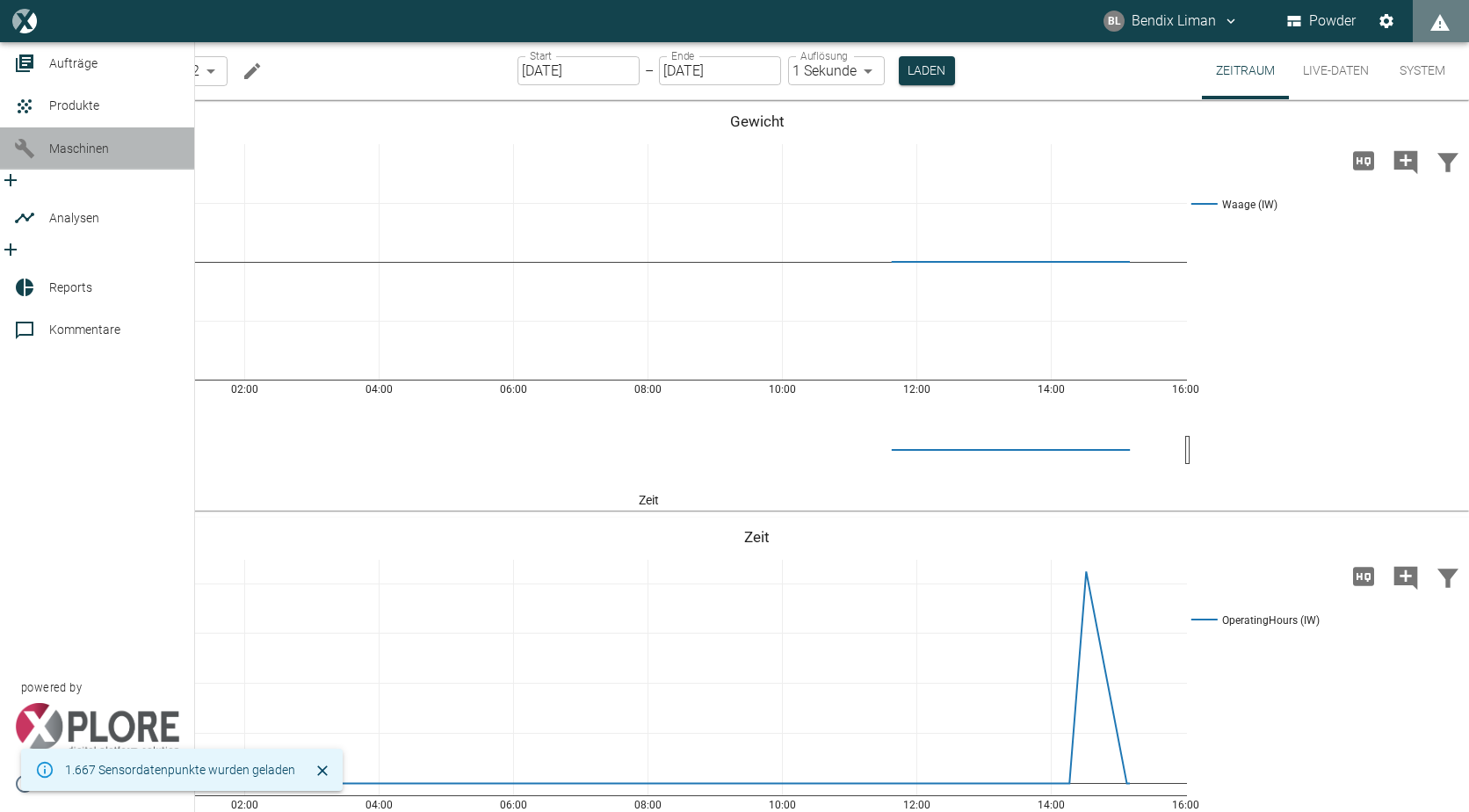
click at [32, 159] on icon at bounding box center [24, 148] width 21 height 21
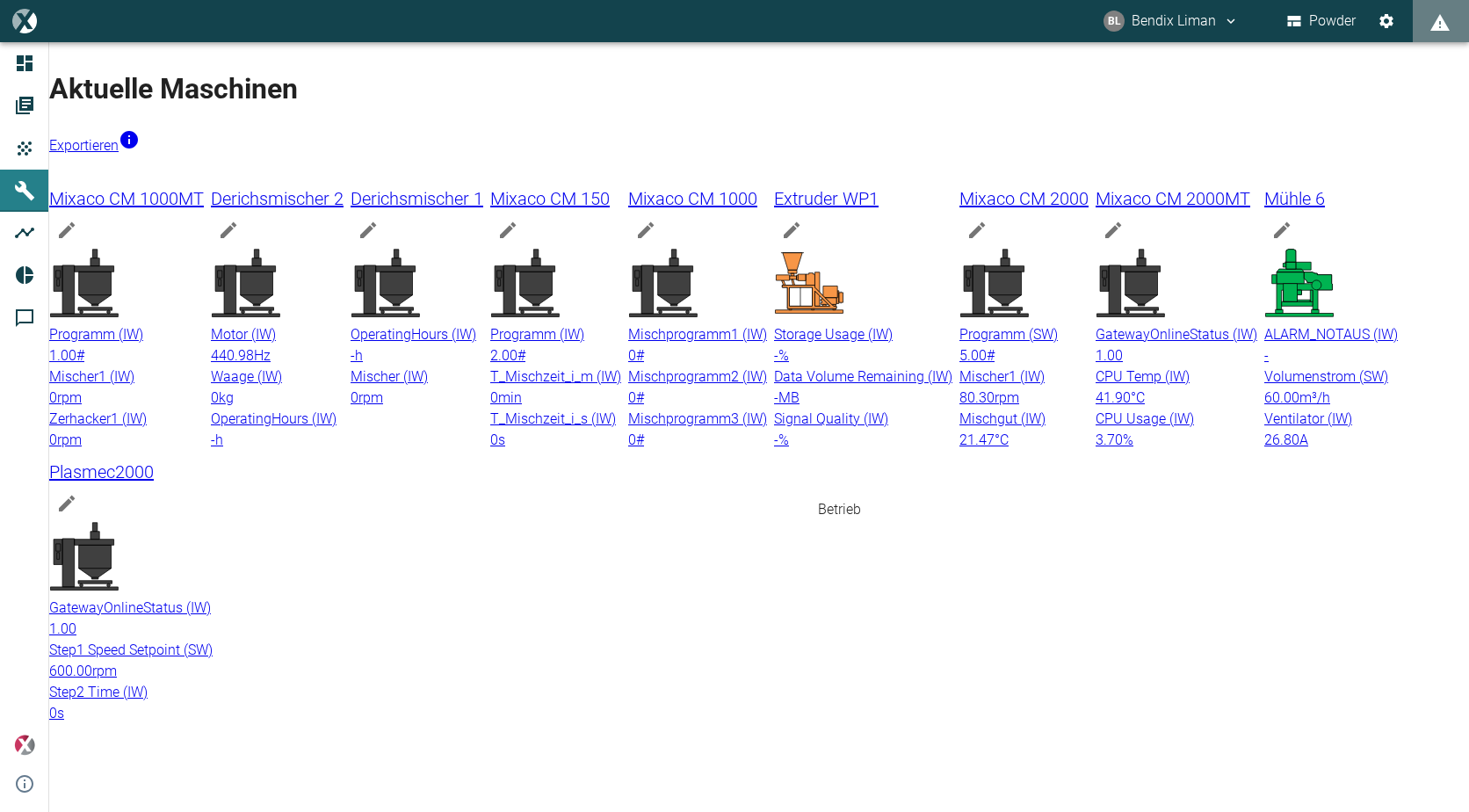
click at [960, 318] on icon at bounding box center [995, 283] width 70 height 70
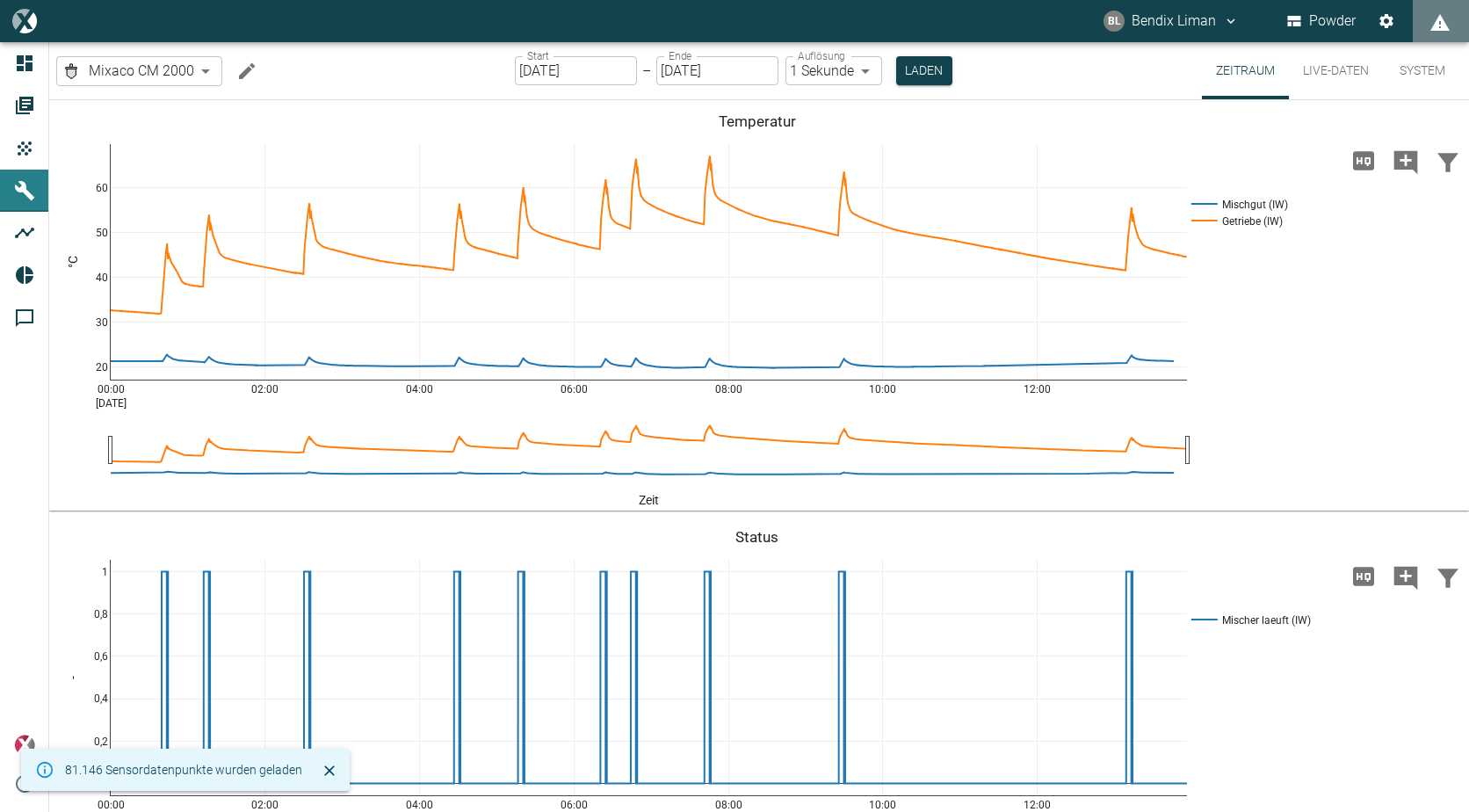
click at [1333, 60] on button "Live-Daten" at bounding box center [1336, 70] width 94 height 57
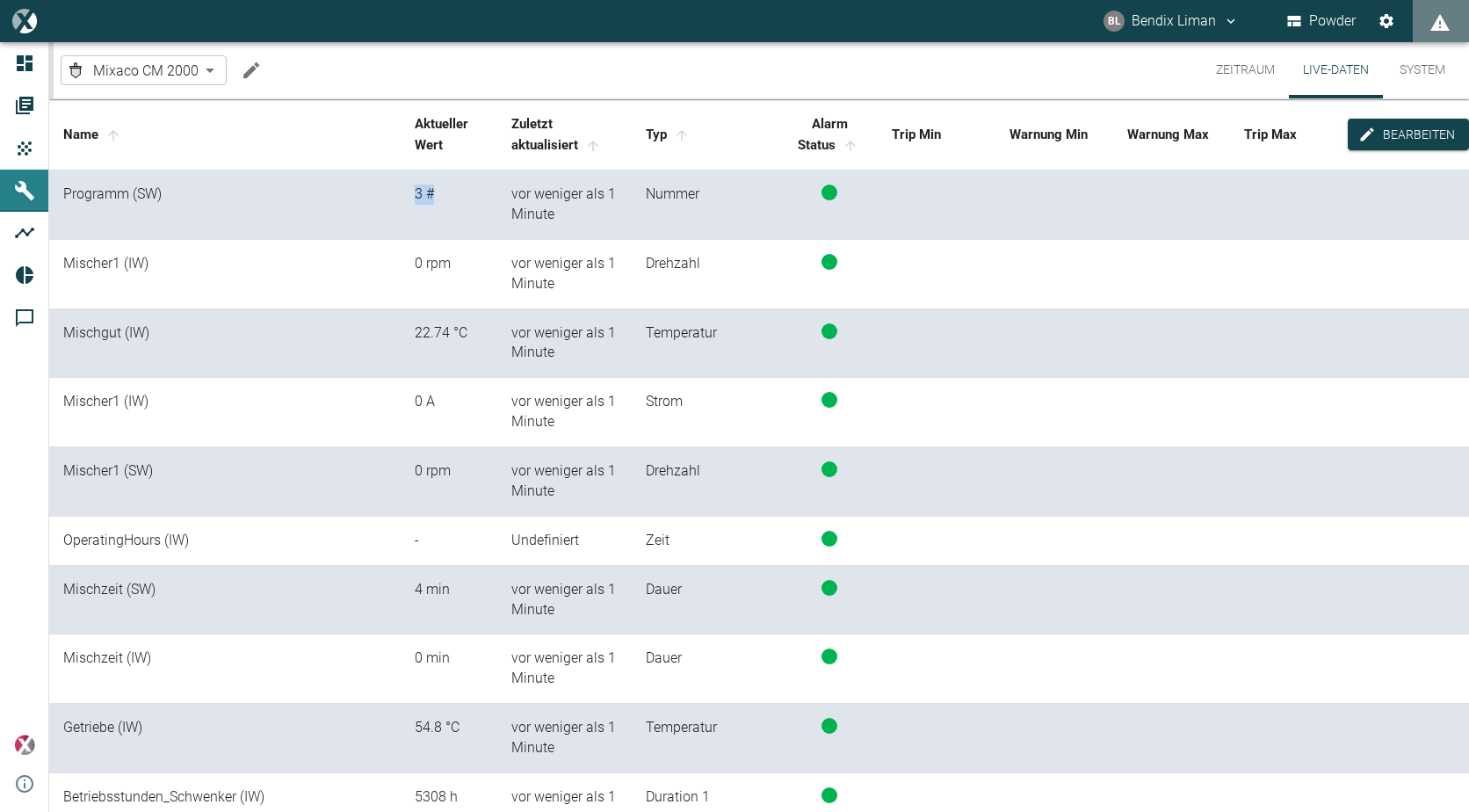
drag, startPoint x: 402, startPoint y: 186, endPoint x: 506, endPoint y: 200, distance: 104.9
click at [506, 200] on tr "Programm (SW) 3 # vor weniger als 1 Minute Nummer" at bounding box center [760, 205] width 1420 height 69
click at [438, 201] on div "3 #" at bounding box center [449, 195] width 68 height 20
click at [1260, 61] on button "Zeitraum" at bounding box center [1245, 70] width 87 height 56
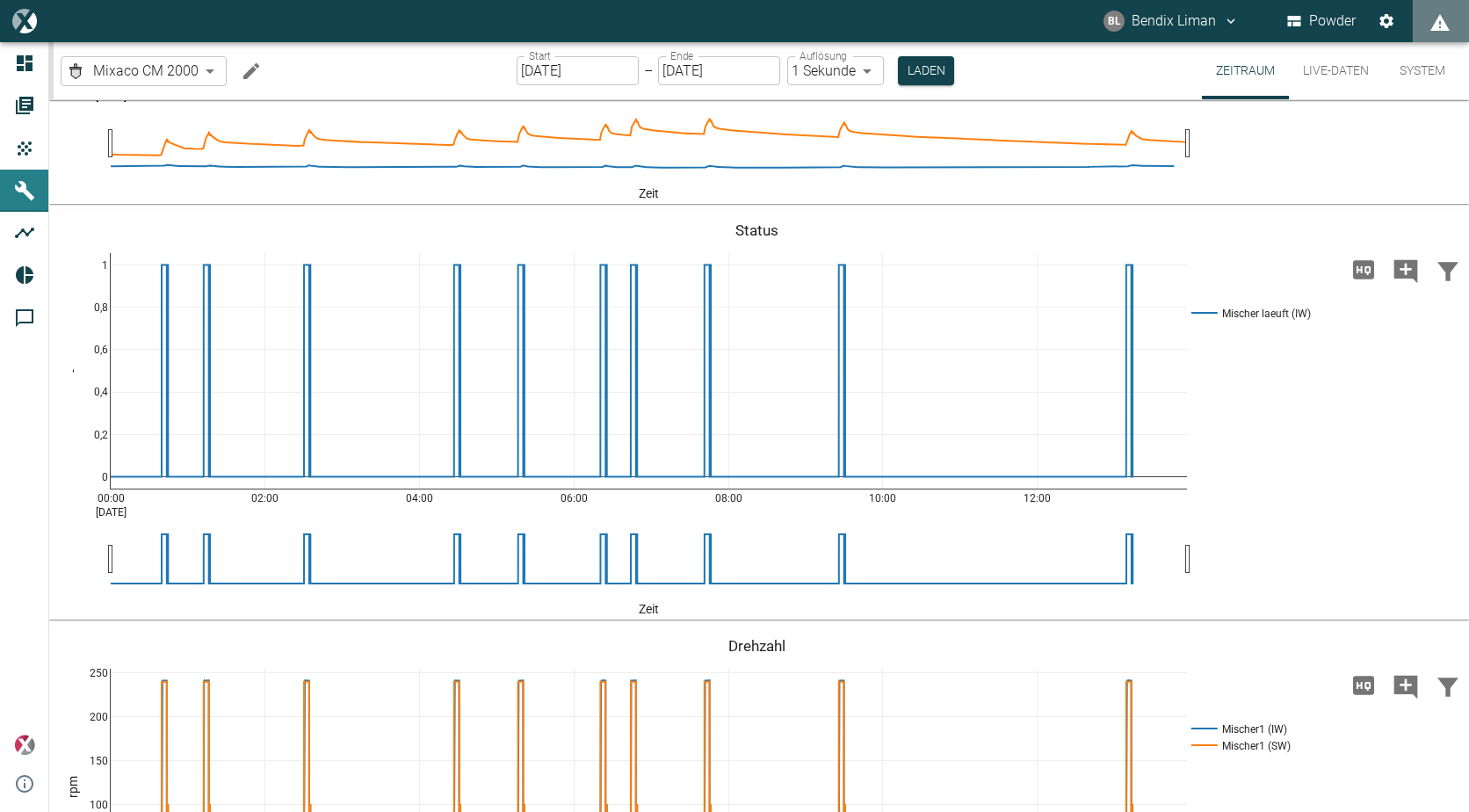
scroll to position [263, 0]
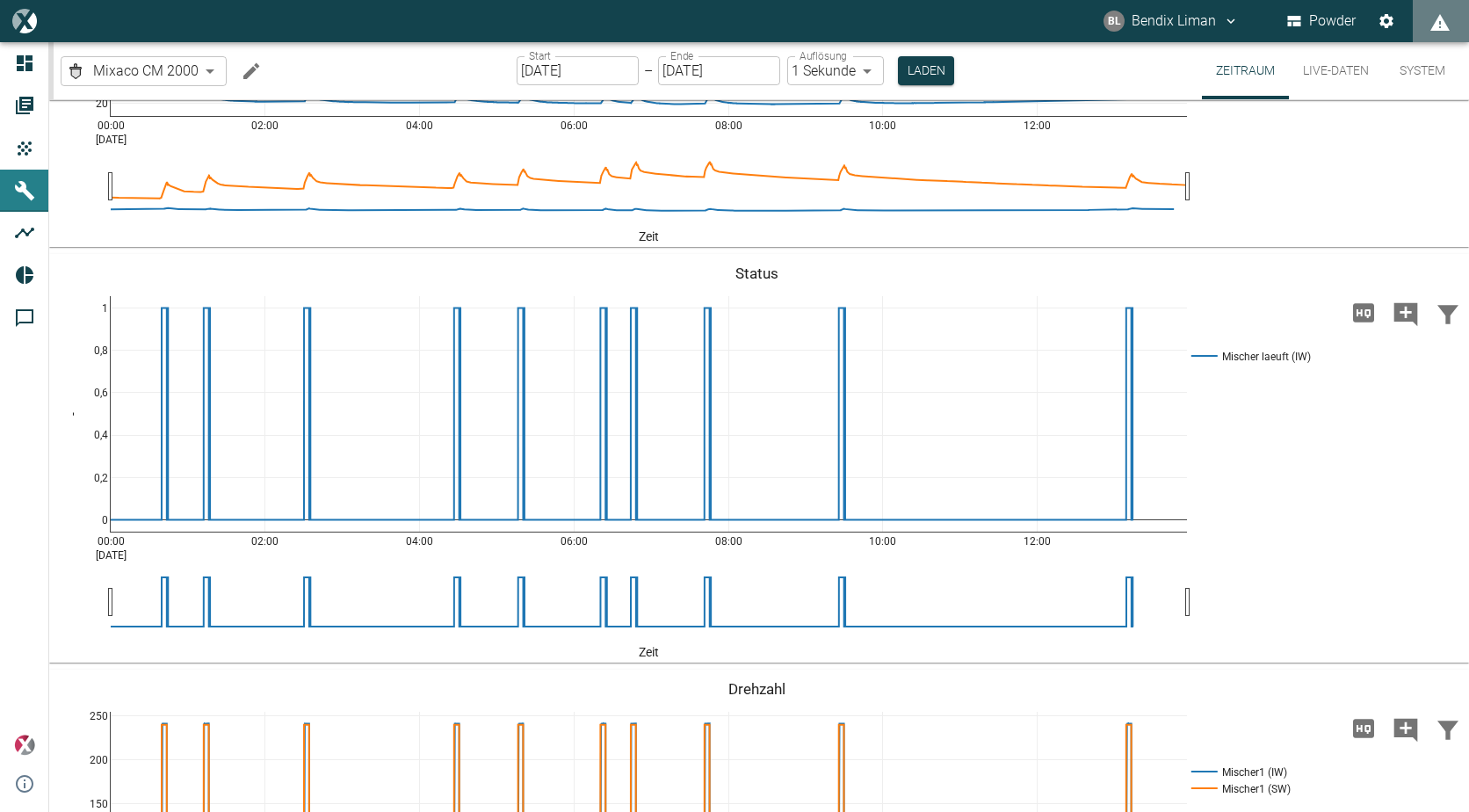
click at [1337, 74] on button "Live-Daten" at bounding box center [1336, 70] width 94 height 57
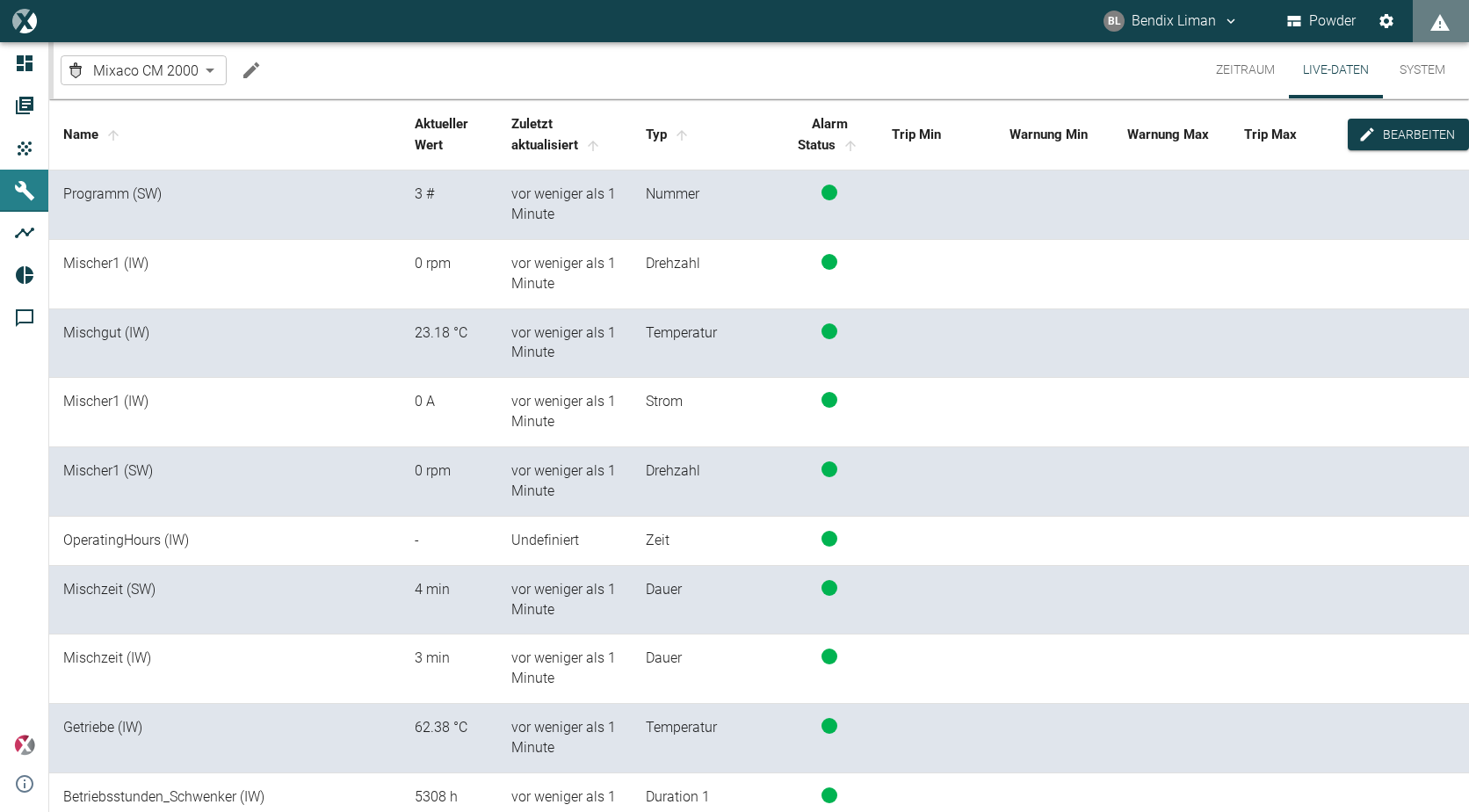
click at [1248, 65] on button "Zeitraum" at bounding box center [1245, 70] width 87 height 56
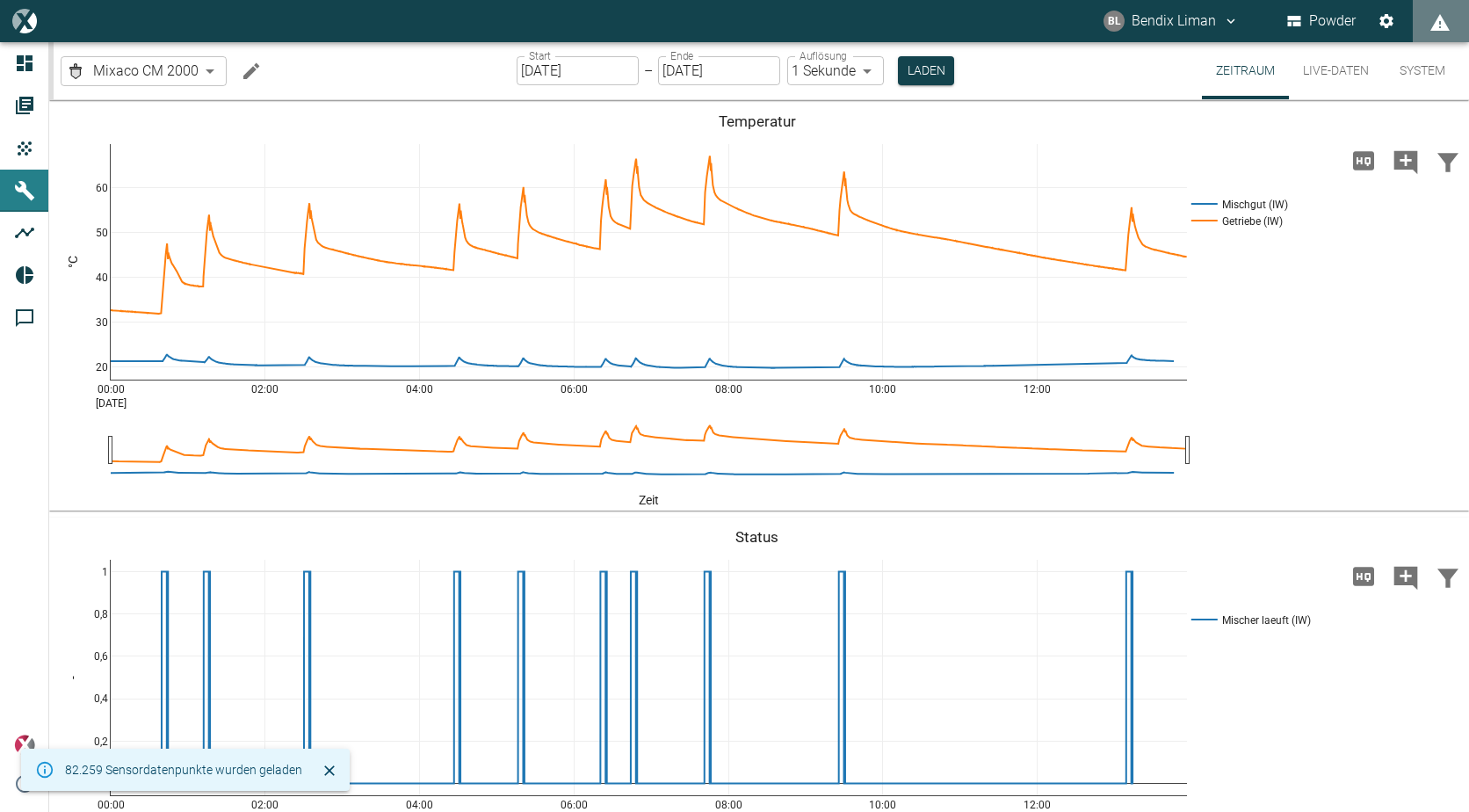
click at [1361, 573] on icon "Hohe Auflösung" at bounding box center [1363, 576] width 21 height 18
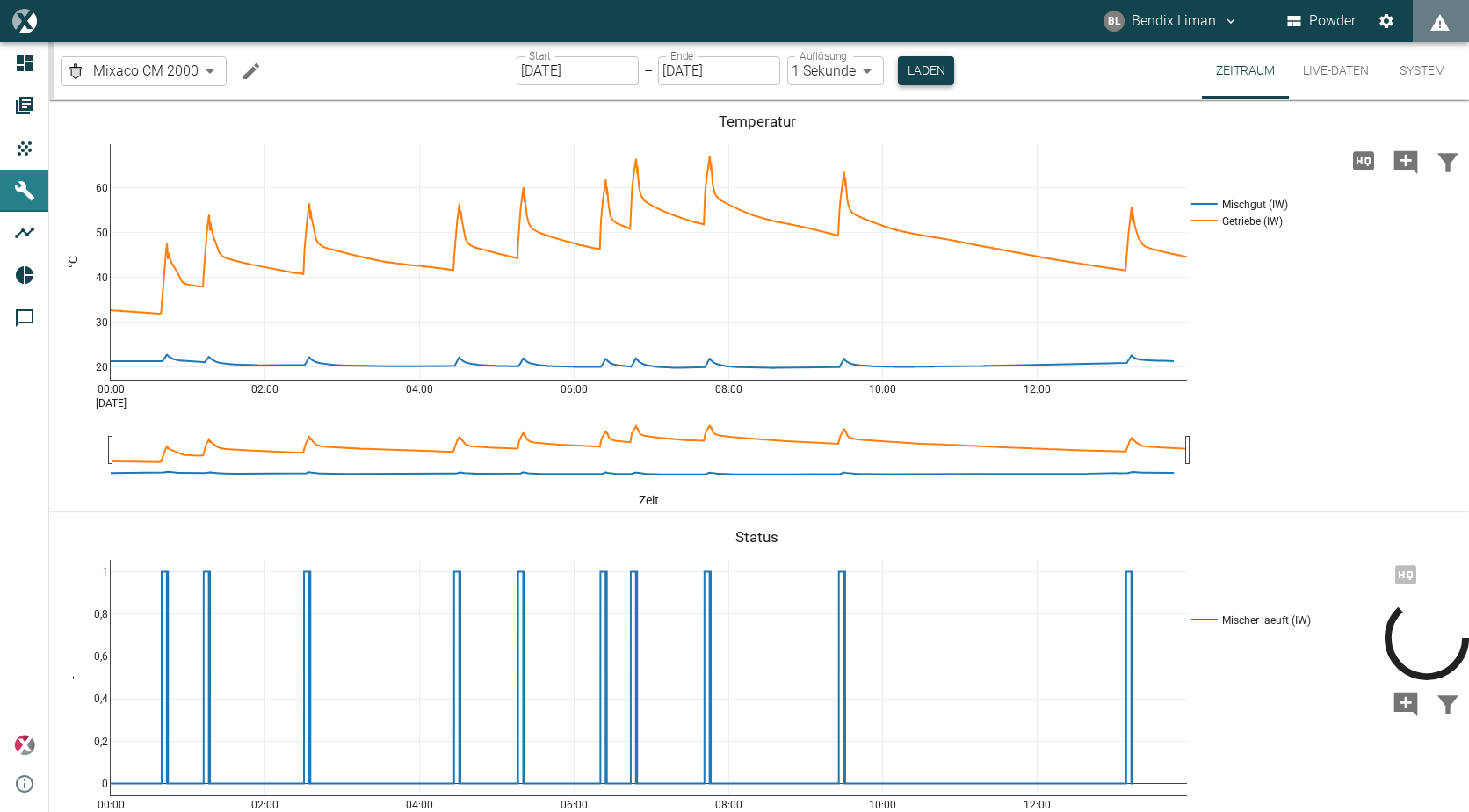
click at [926, 71] on button "Laden" at bounding box center [926, 70] width 56 height 29
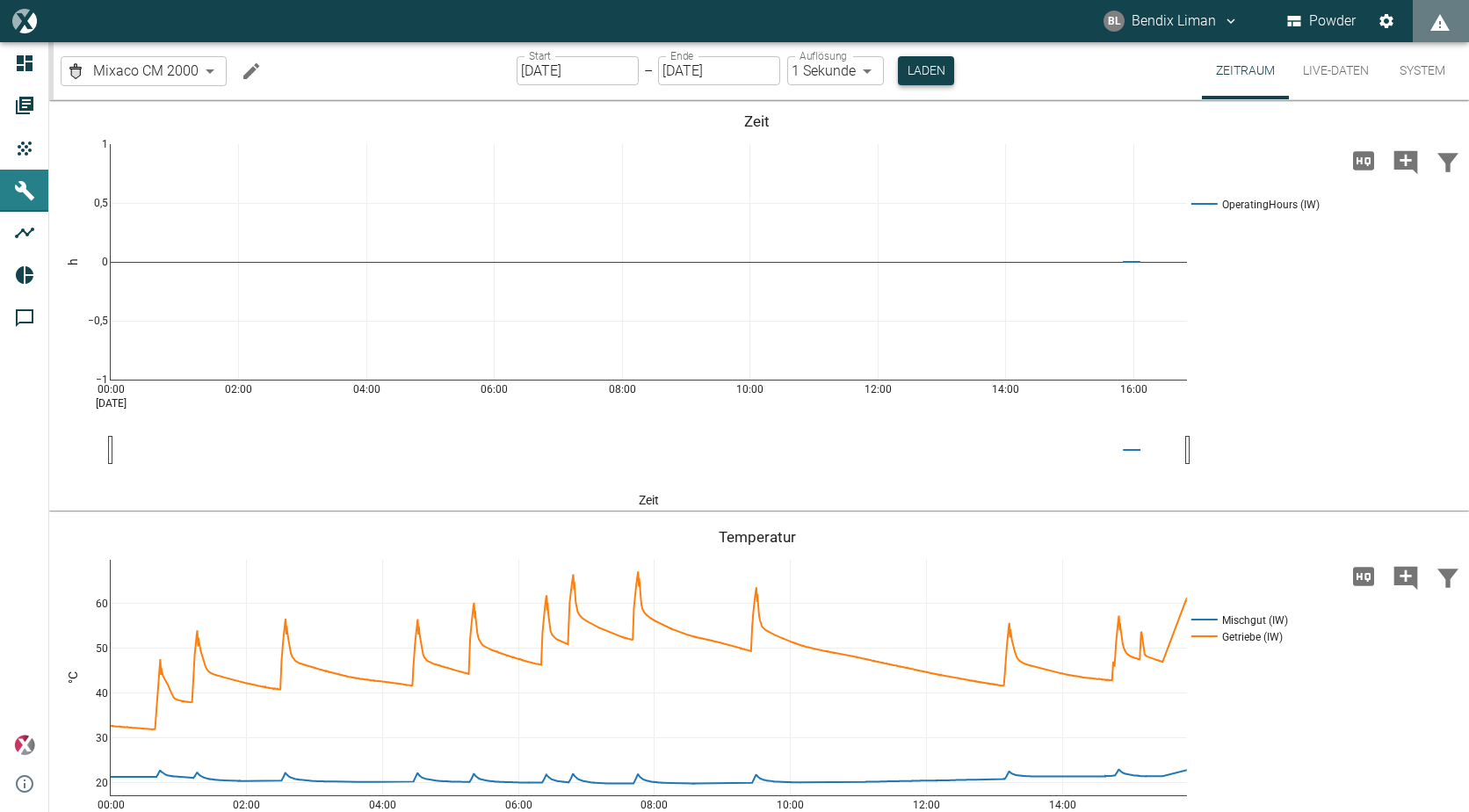
click at [936, 64] on button "Laden" at bounding box center [926, 70] width 56 height 29
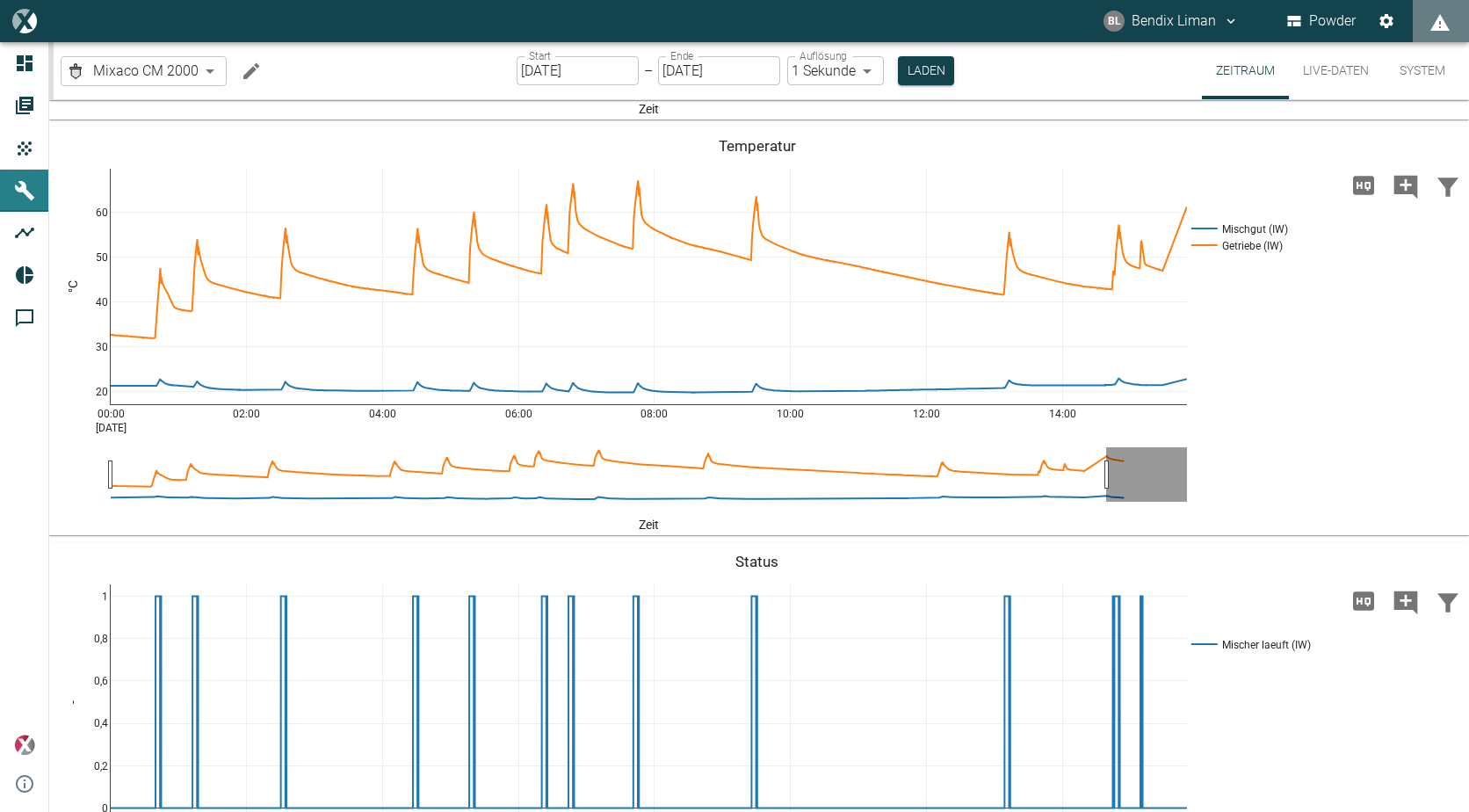
scroll to position [351, 0]
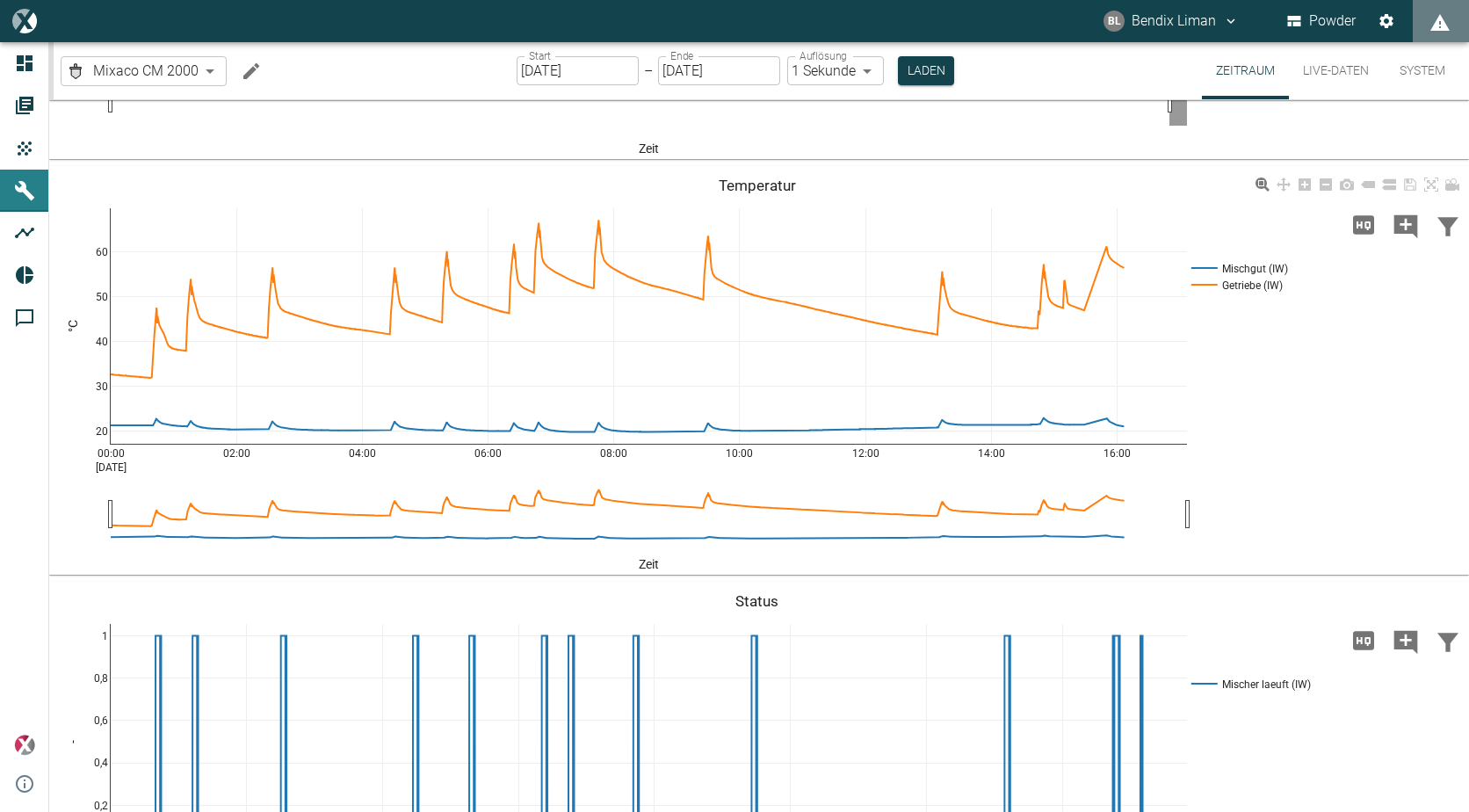
drag, startPoint x: 1106, startPoint y: 515, endPoint x: 1228, endPoint y: 508, distance: 122.2
click at [1315, 76] on button "Live-Daten" at bounding box center [1336, 70] width 94 height 57
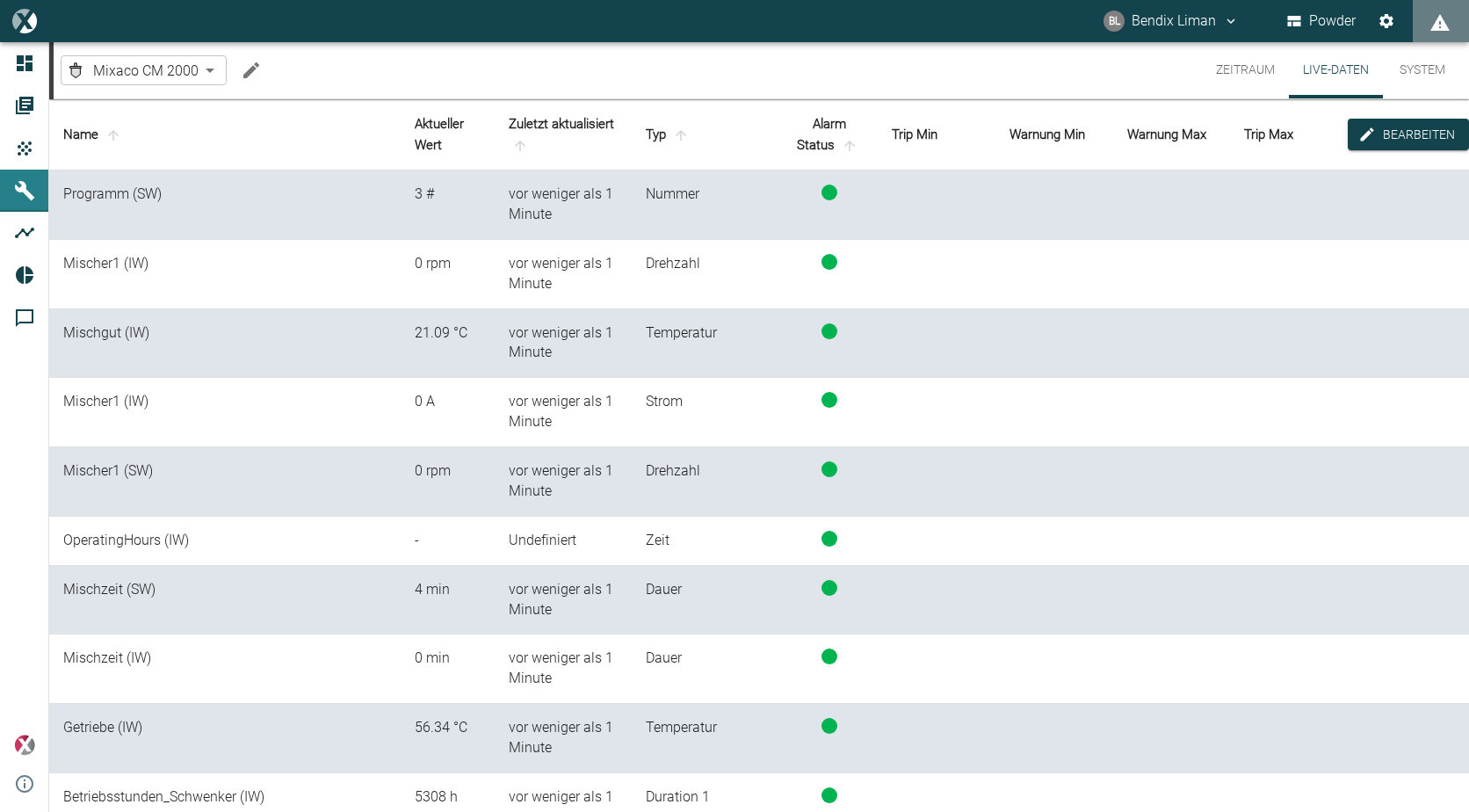
click at [1259, 72] on button "Zeitraum" at bounding box center [1245, 70] width 87 height 56
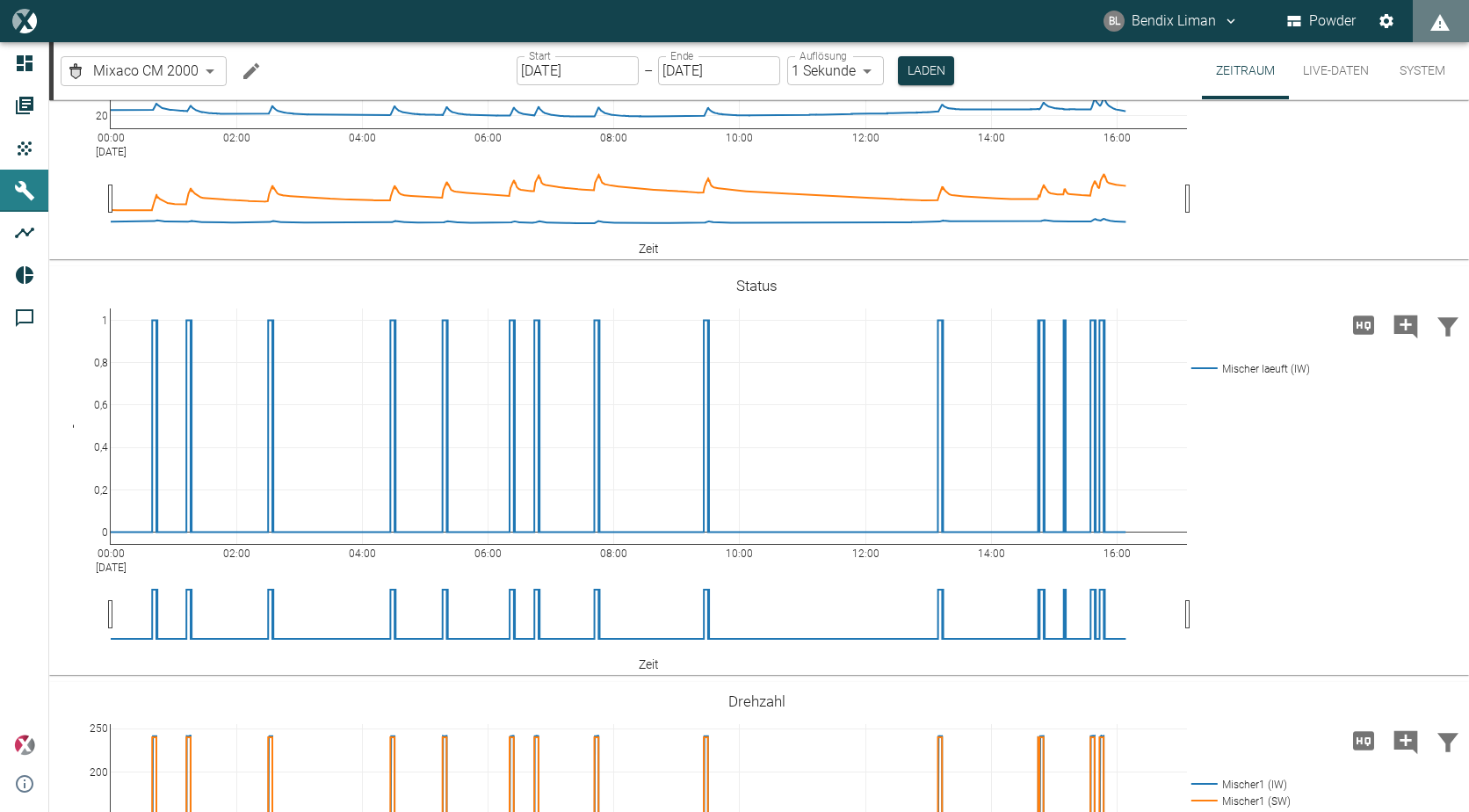
scroll to position [615, 0]
